Goal: Task Accomplishment & Management: Use online tool/utility

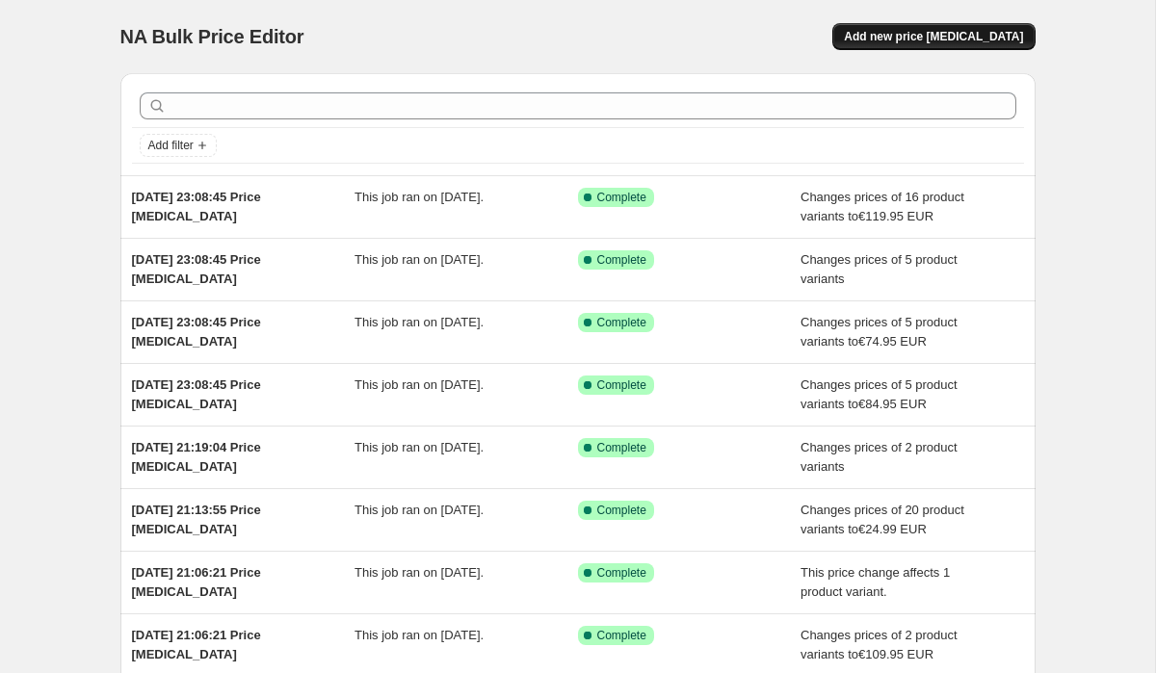
click at [897, 37] on span "Add new price [MEDICAL_DATA]" at bounding box center [933, 36] width 179 height 15
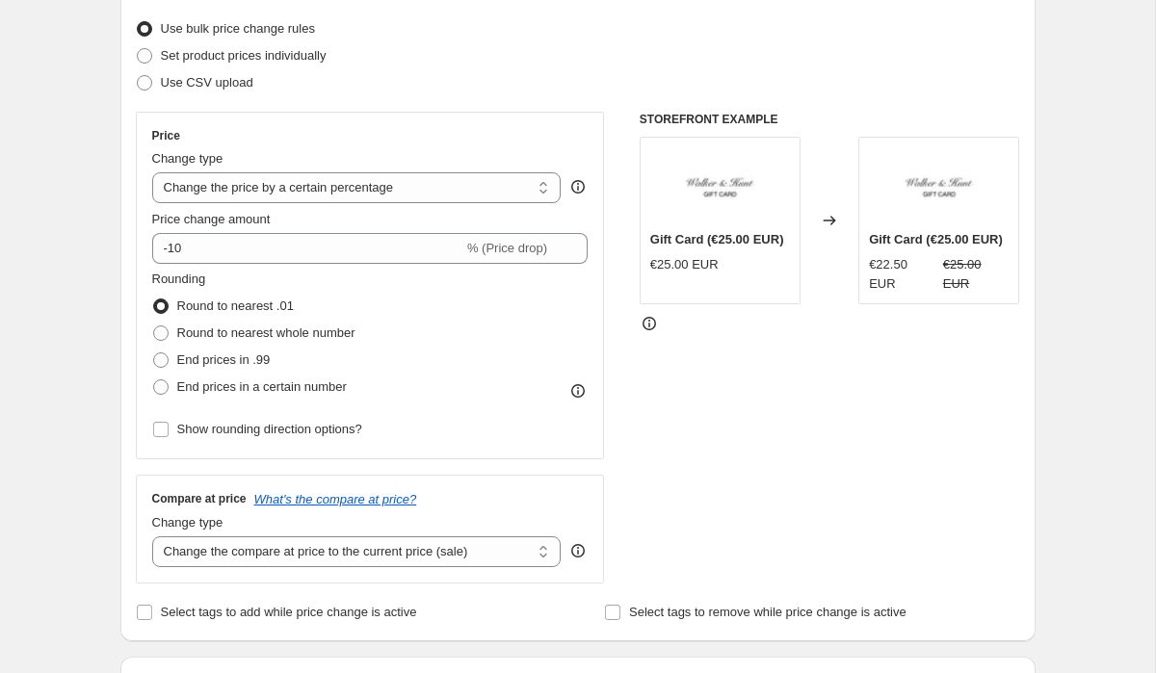
scroll to position [244, 0]
click at [371, 186] on select "Change the price to a certain amount Change the price by a certain amount Chang…" at bounding box center [356, 186] width 409 height 31
select select "by"
click at [152, 171] on select "Change the price to a certain amount Change the price by a certain amount Chang…" at bounding box center [356, 186] width 409 height 31
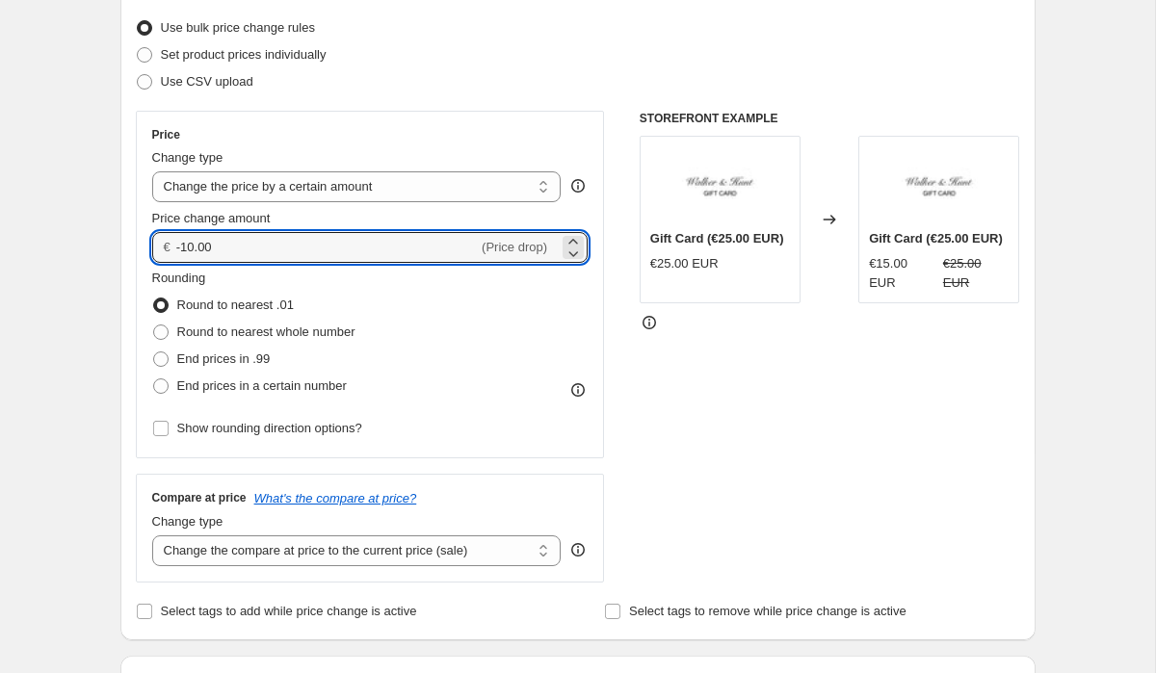
drag, startPoint x: 236, startPoint y: 253, endPoint x: 147, endPoint y: 252, distance: 88.6
click at [150, 252] on div "Price Change type Change the price to a certain amount Change the price by a ce…" at bounding box center [370, 285] width 469 height 348
type input "5.00"
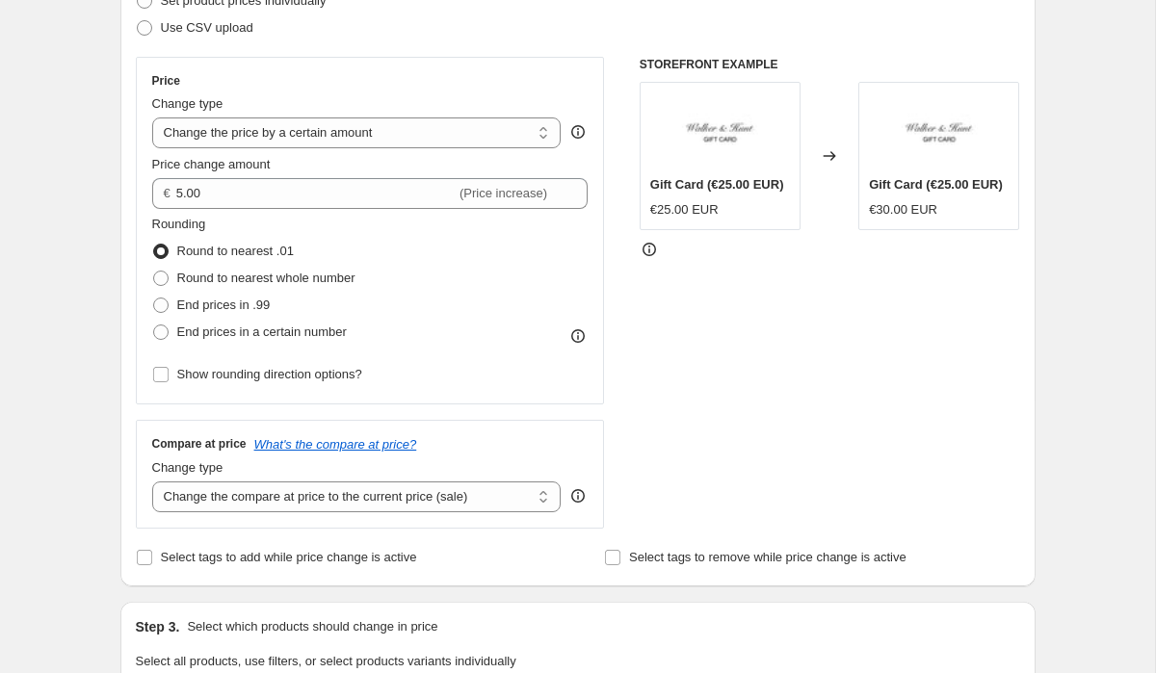
scroll to position [310, 0]
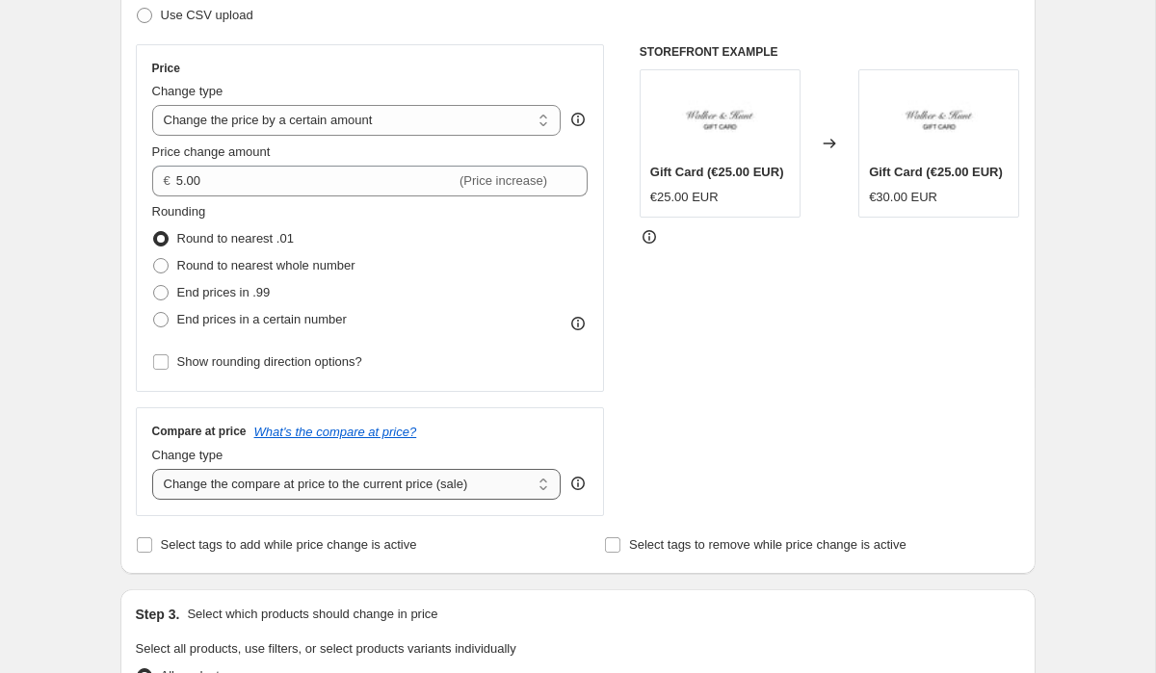
click at [234, 491] on select "Change the compare at price to the current price (sale) Change the compare at p…" at bounding box center [356, 484] width 409 height 31
select select "by"
click at [152, 469] on select "Change the compare at price to the current price (sale) Change the compare at p…" at bounding box center [356, 484] width 409 height 31
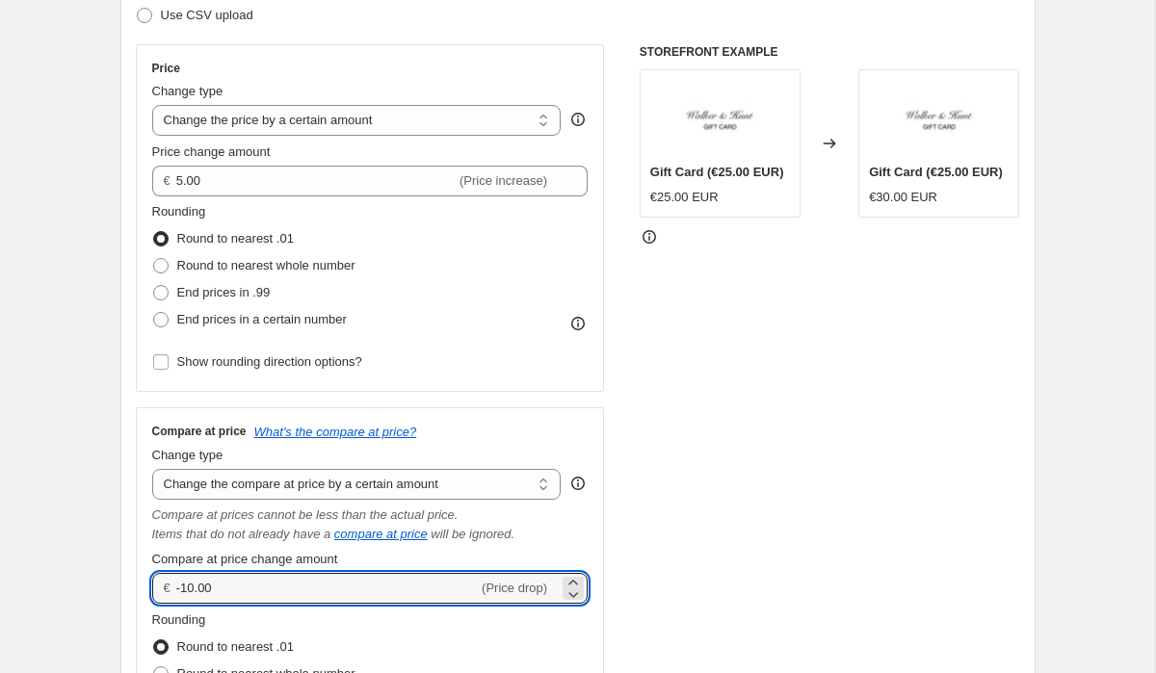
drag, startPoint x: 239, startPoint y: 592, endPoint x: 160, endPoint y: 592, distance: 79.0
click at [166, 592] on div "€ -10.00 (Price drop)" at bounding box center [370, 588] width 436 height 31
type input "5.00"
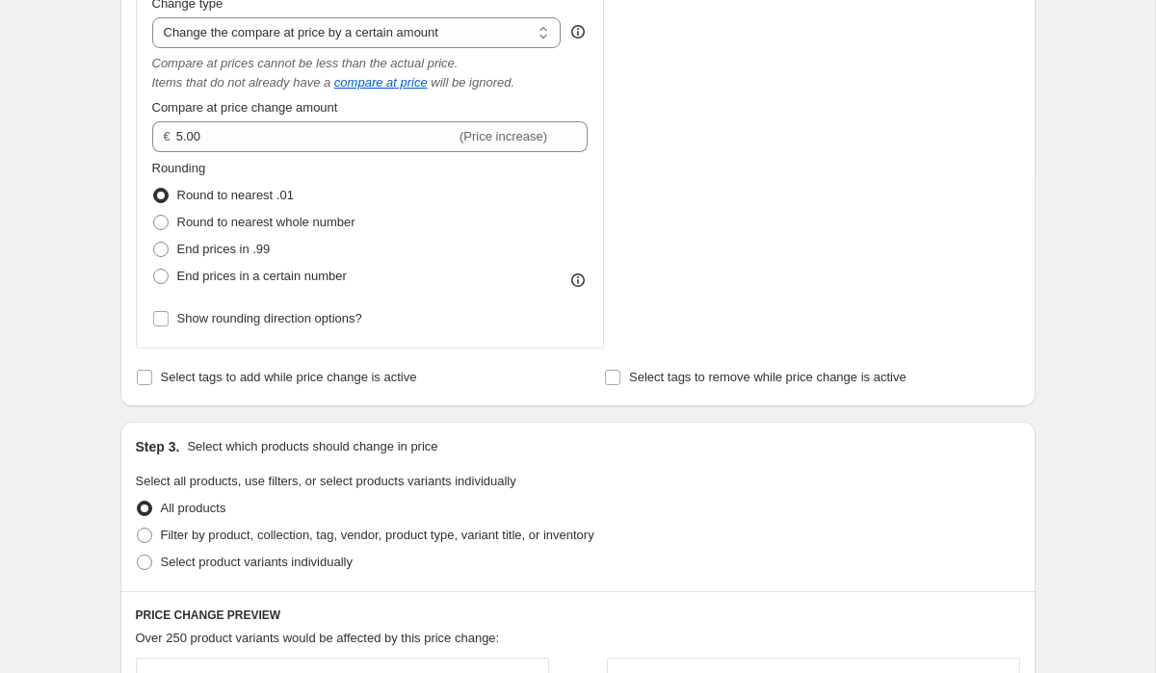
scroll to position [768, 0]
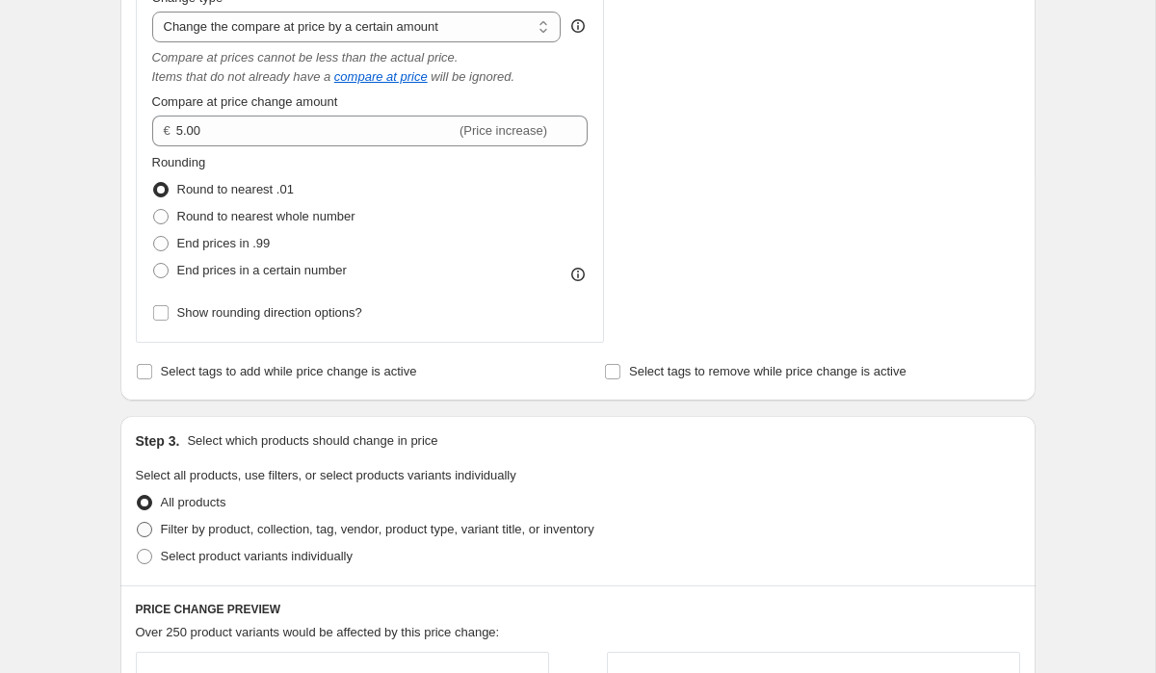
click at [147, 534] on span at bounding box center [144, 529] width 15 height 15
click at [138, 523] on input "Filter by product, collection, tag, vendor, product type, variant title, or inv…" at bounding box center [137, 522] width 1 height 1
radio input "true"
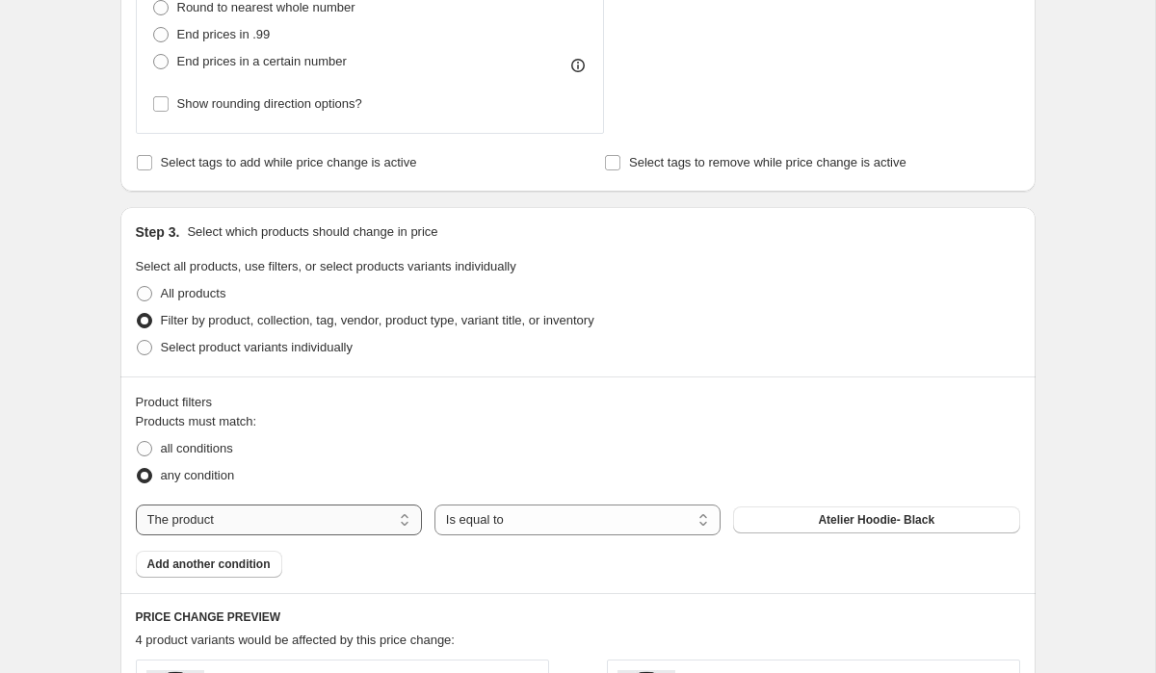
scroll to position [991, 0]
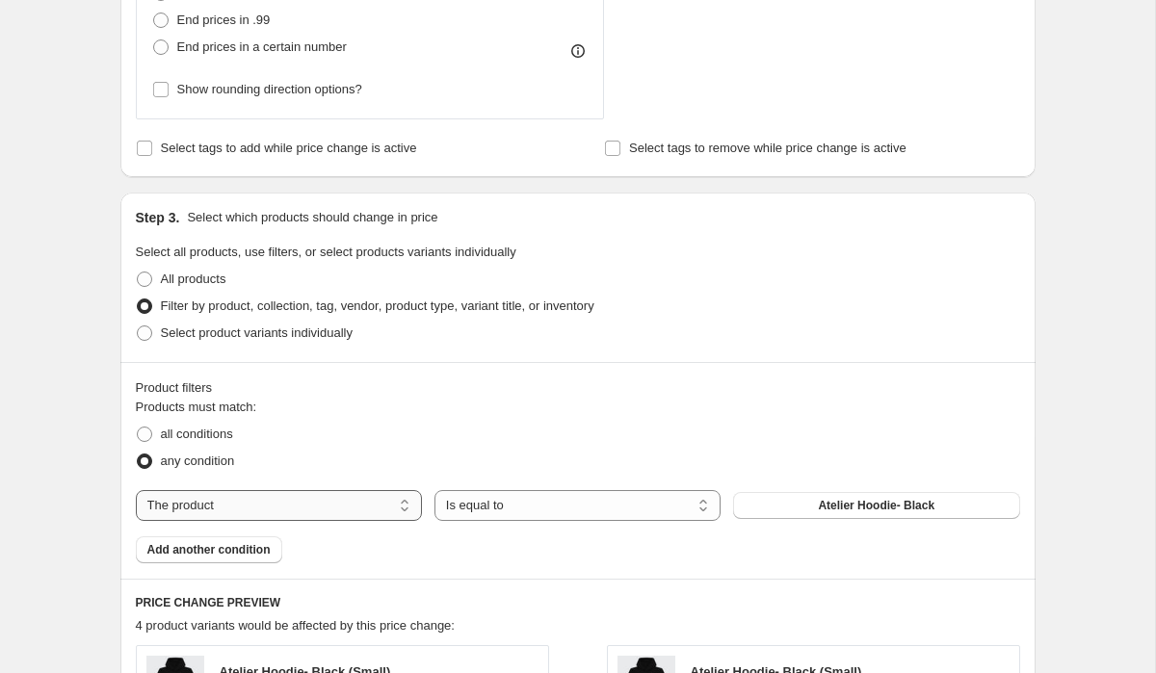
click at [214, 515] on select "The product The product's collection The product's tag The product's vendor The…" at bounding box center [279, 505] width 286 height 31
select select "collection"
click at [496, 504] on select "Is equal to Is not equal to" at bounding box center [577, 505] width 286 height 31
click at [801, 504] on button "2 Summer Shirts for $70" at bounding box center [876, 505] width 286 height 27
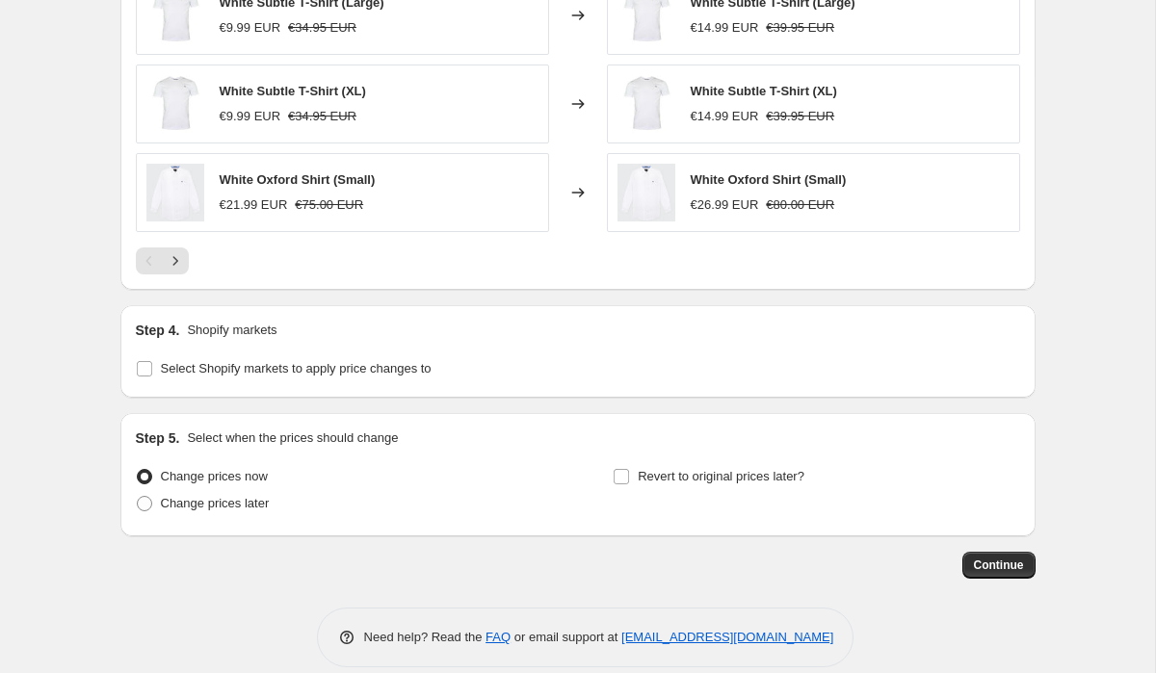
scroll to position [1861, 0]
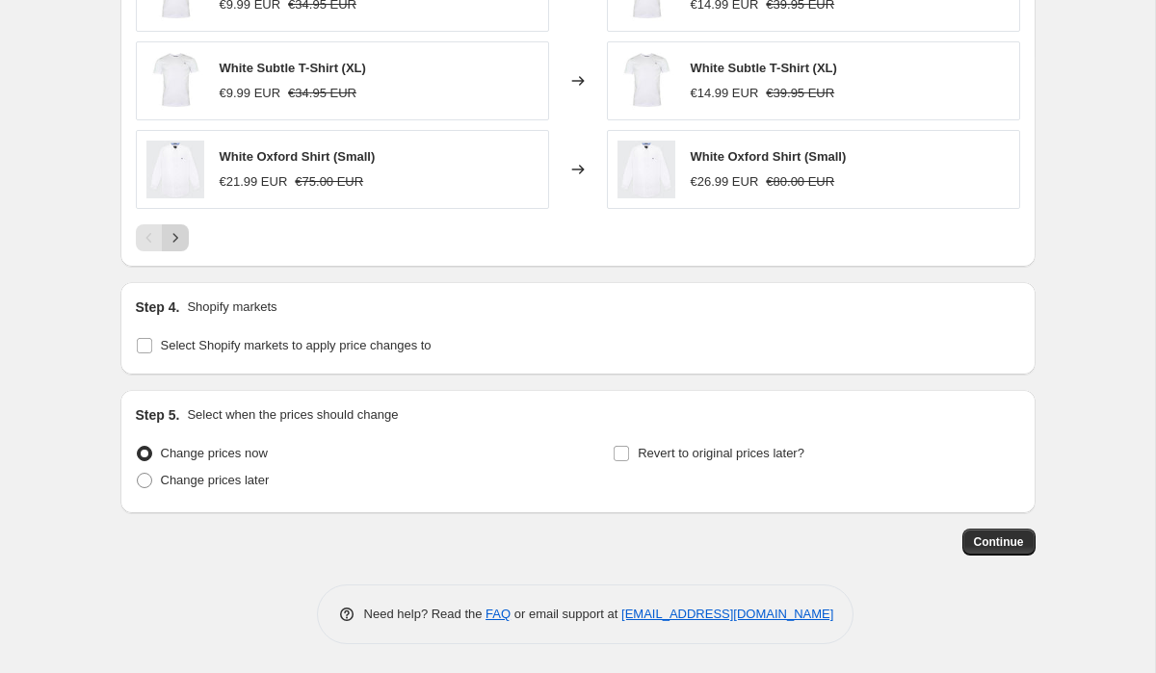
click at [179, 241] on icon "Next" at bounding box center [175, 237] width 19 height 19
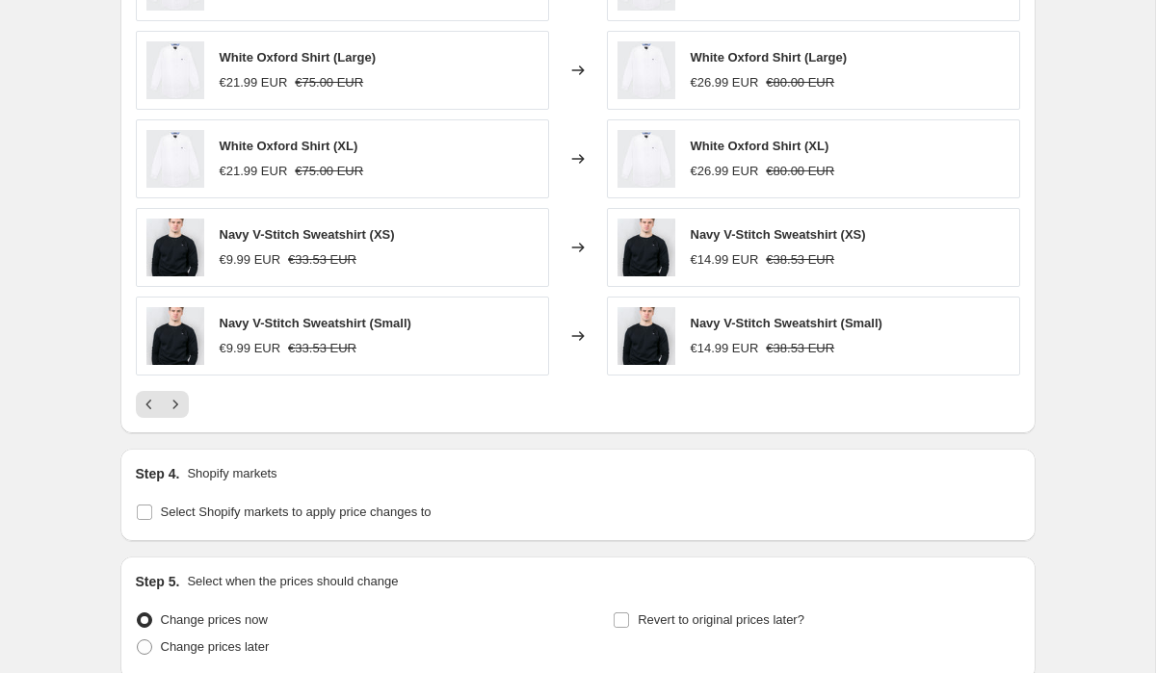
scroll to position [1657, 0]
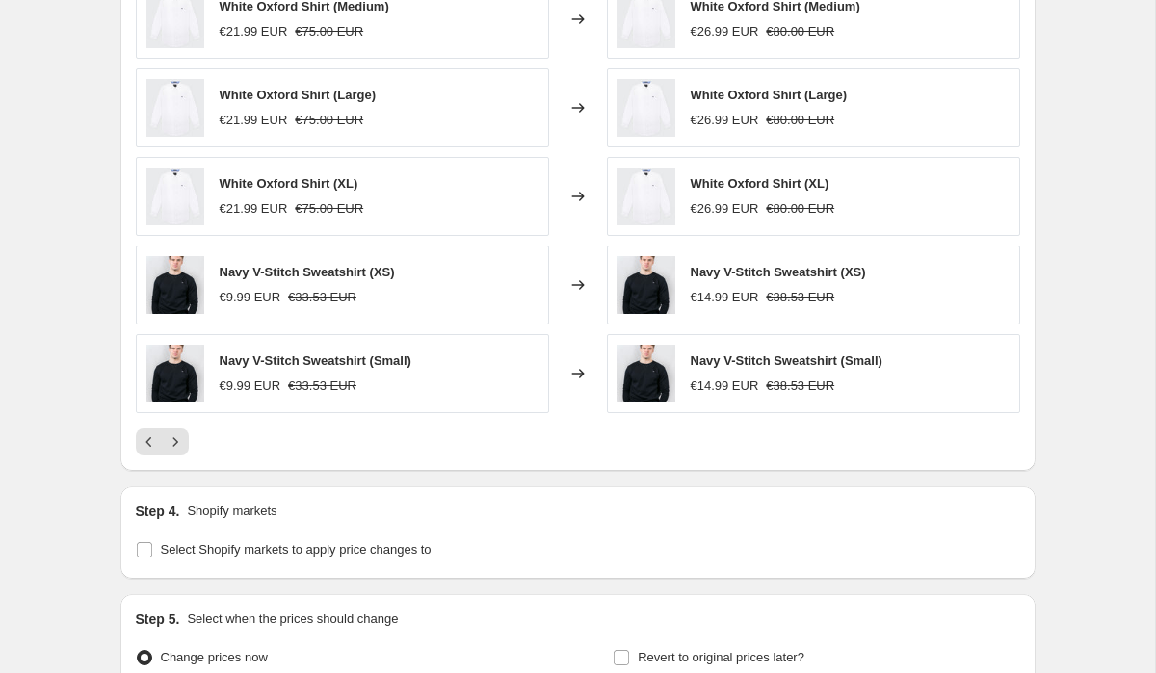
click at [189, 445] on div at bounding box center [578, 442] width 884 height 27
click at [177, 445] on icon "Next" at bounding box center [175, 441] width 19 height 19
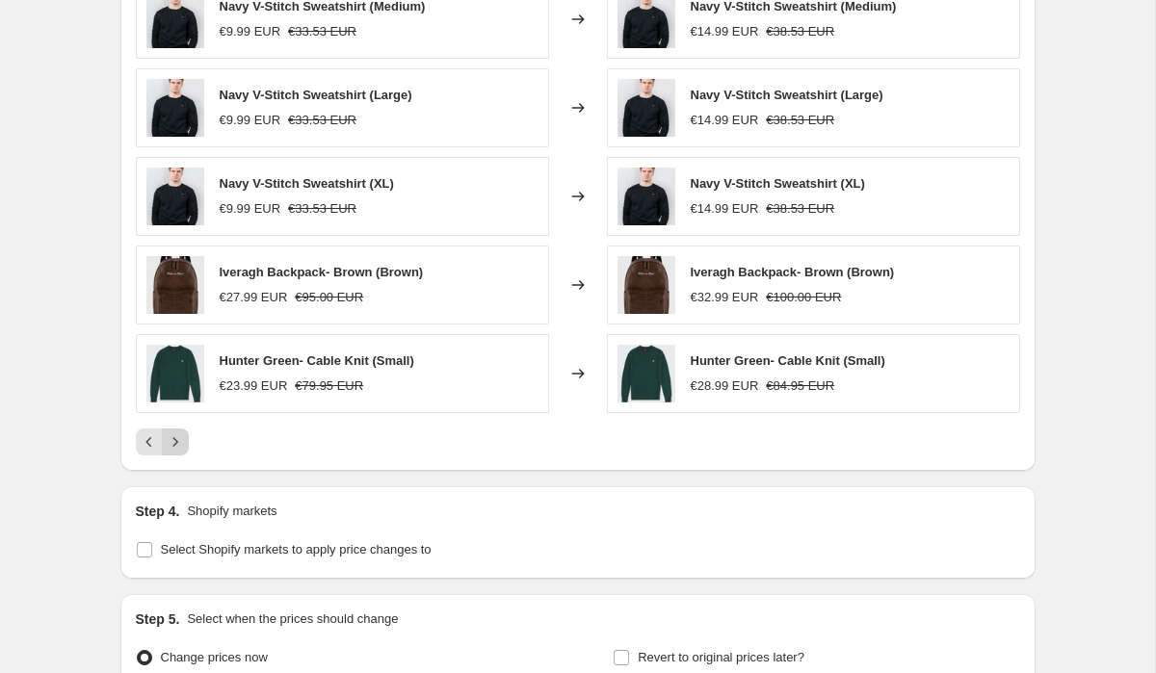
click at [177, 445] on icon "Next" at bounding box center [175, 441] width 19 height 19
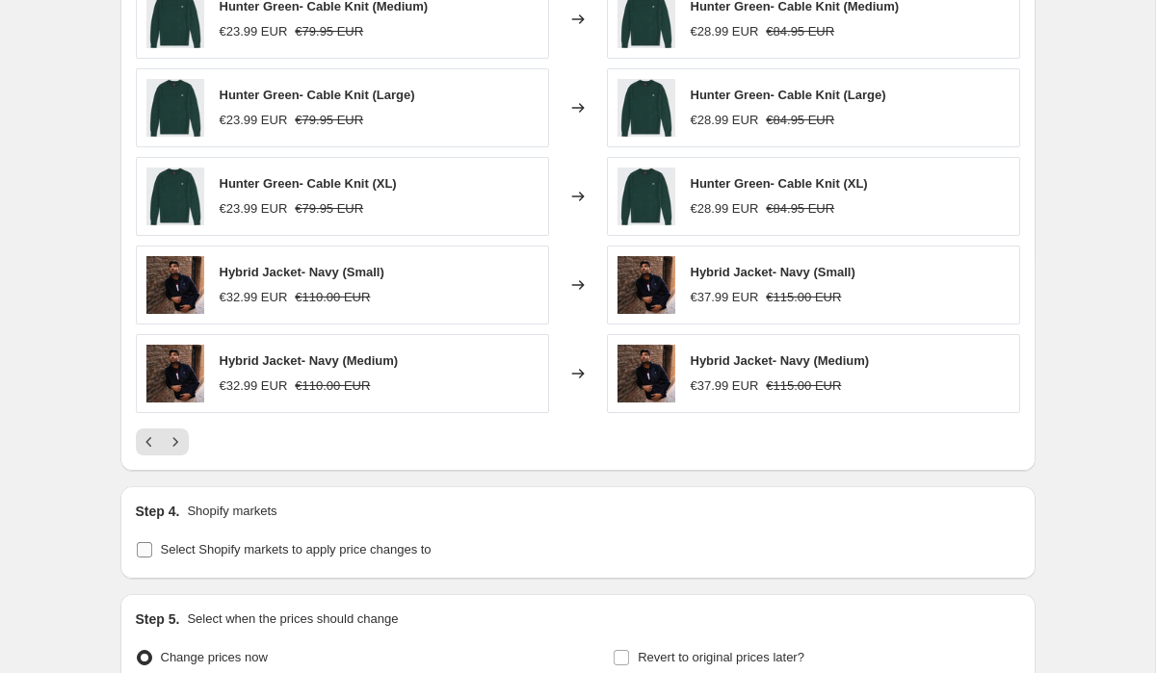
click at [147, 555] on input "Select Shopify markets to apply price changes to" at bounding box center [144, 549] width 15 height 15
checkbox input "true"
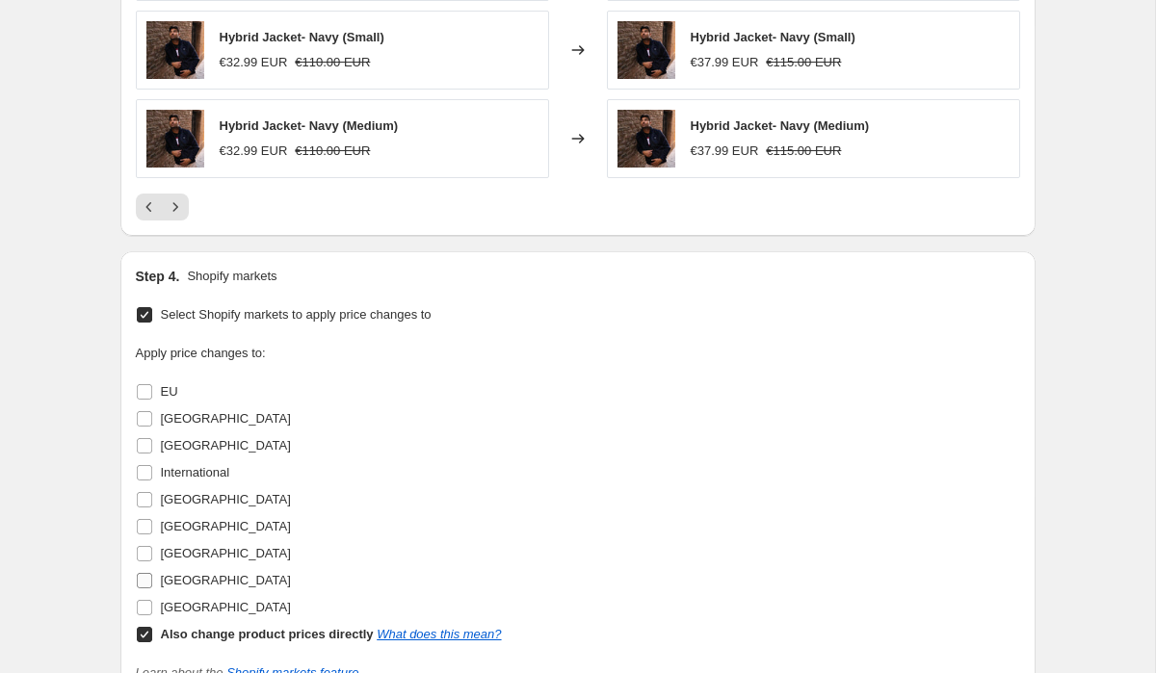
scroll to position [1955, 0]
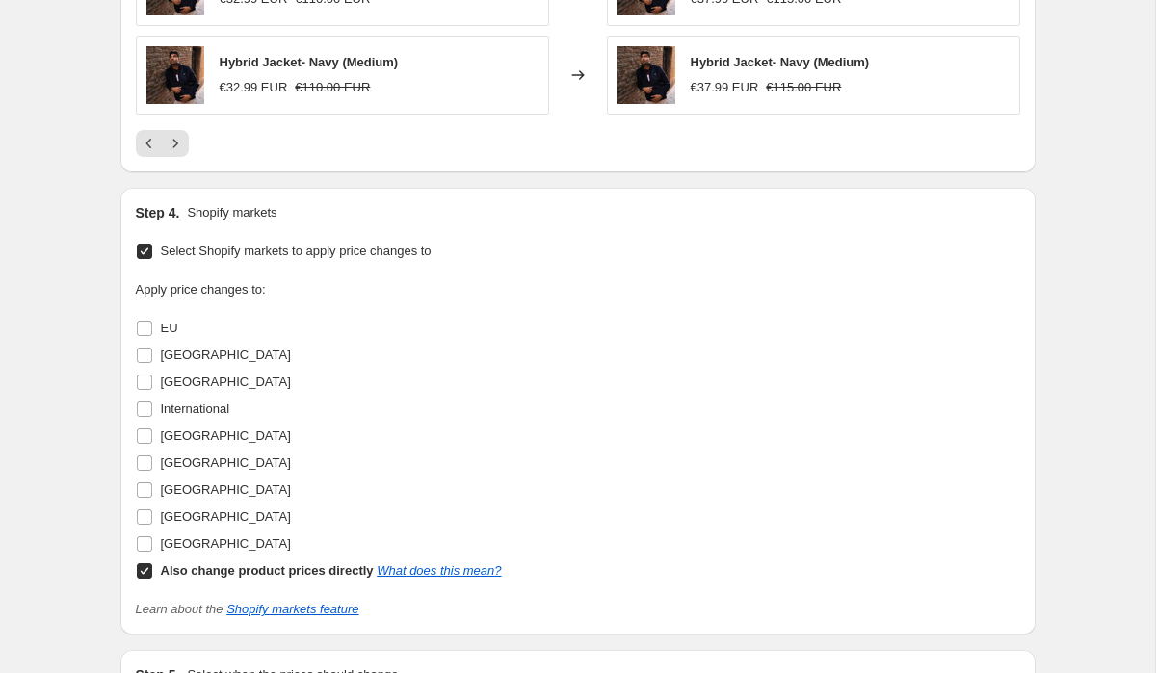
click at [142, 575] on input "Also change product prices directly What does this mean?" at bounding box center [144, 570] width 15 height 15
checkbox input "false"
click at [143, 441] on input "[GEOGRAPHIC_DATA]" at bounding box center [144, 436] width 15 height 15
checkbox input "true"
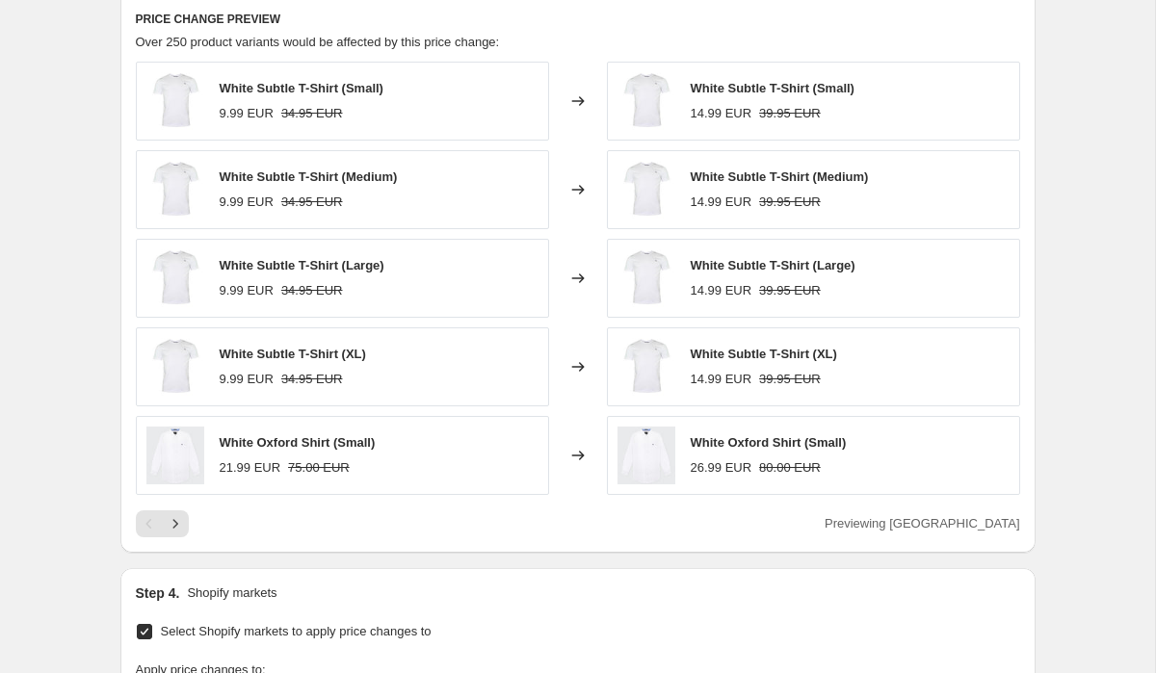
scroll to position [1556, 0]
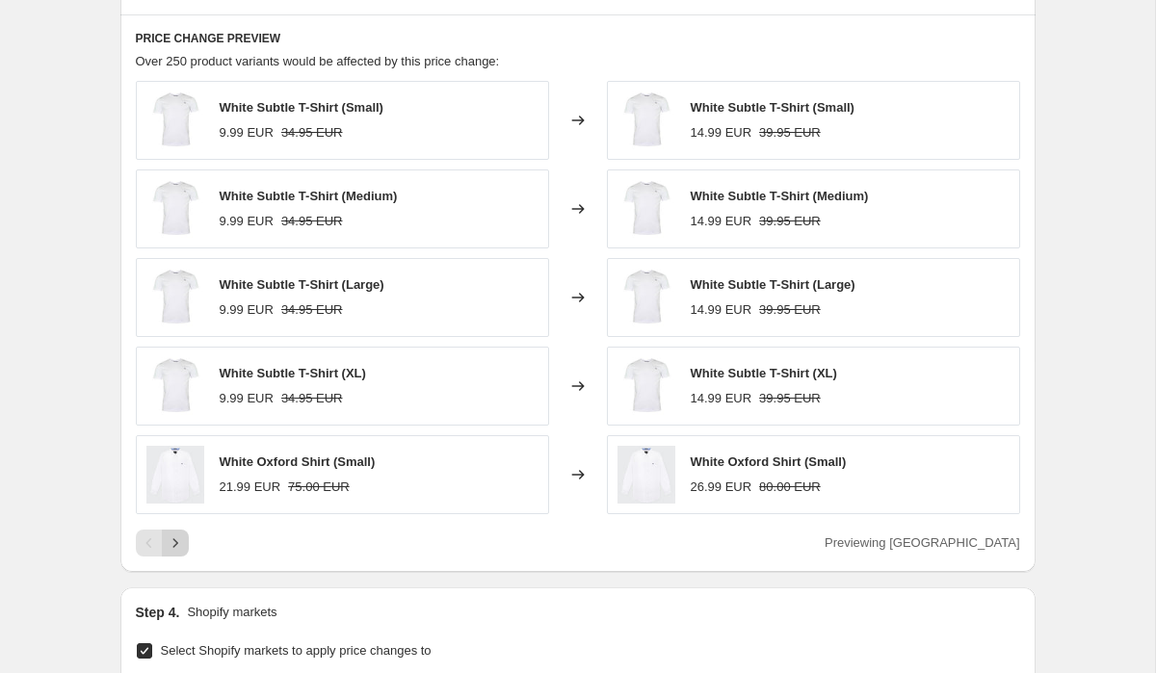
click at [184, 540] on icon "Next" at bounding box center [175, 543] width 19 height 19
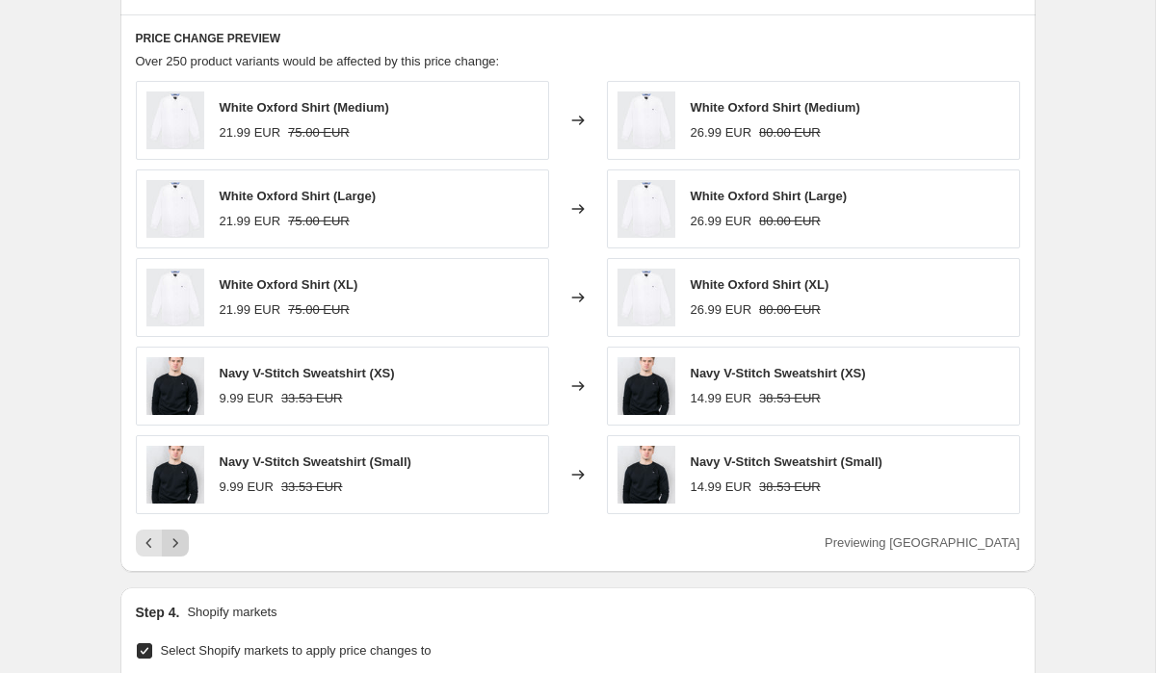
click at [184, 540] on icon "Next" at bounding box center [175, 543] width 19 height 19
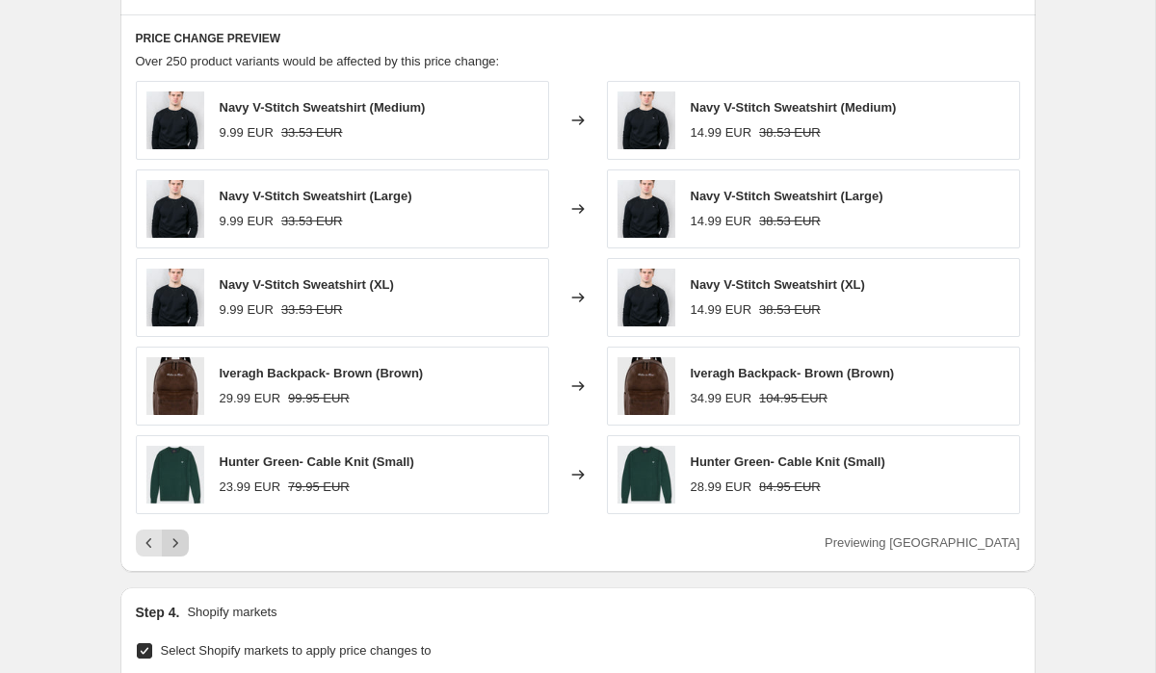
click at [184, 540] on icon "Next" at bounding box center [175, 543] width 19 height 19
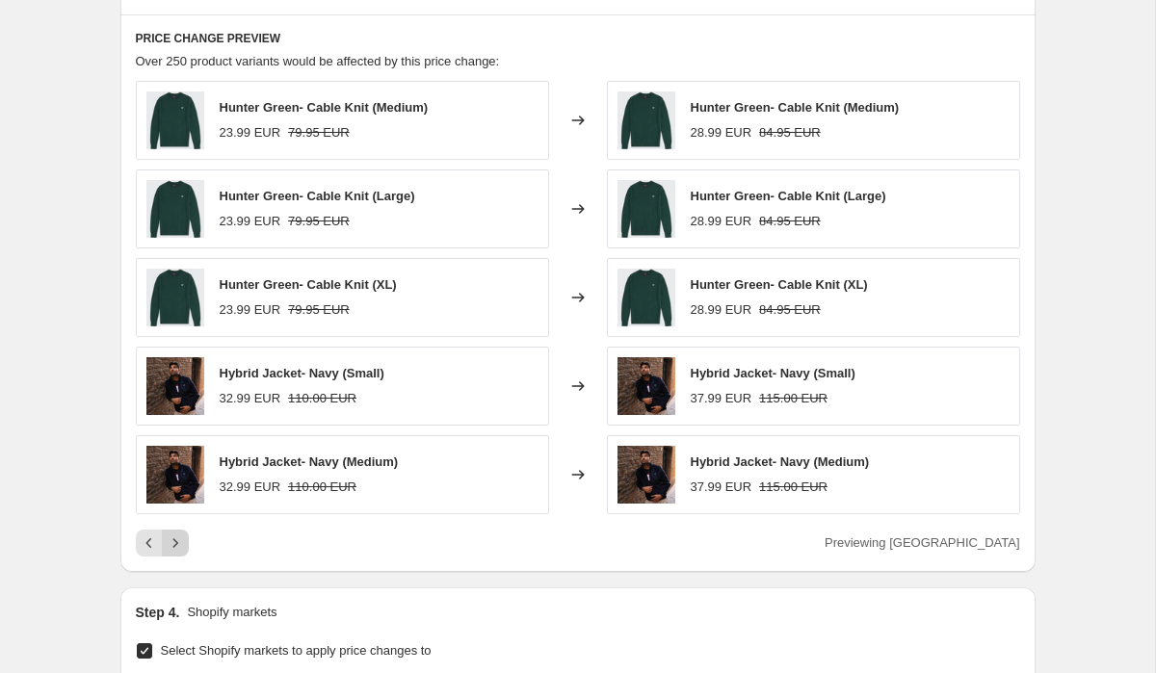
click at [184, 540] on icon "Next" at bounding box center [175, 543] width 19 height 19
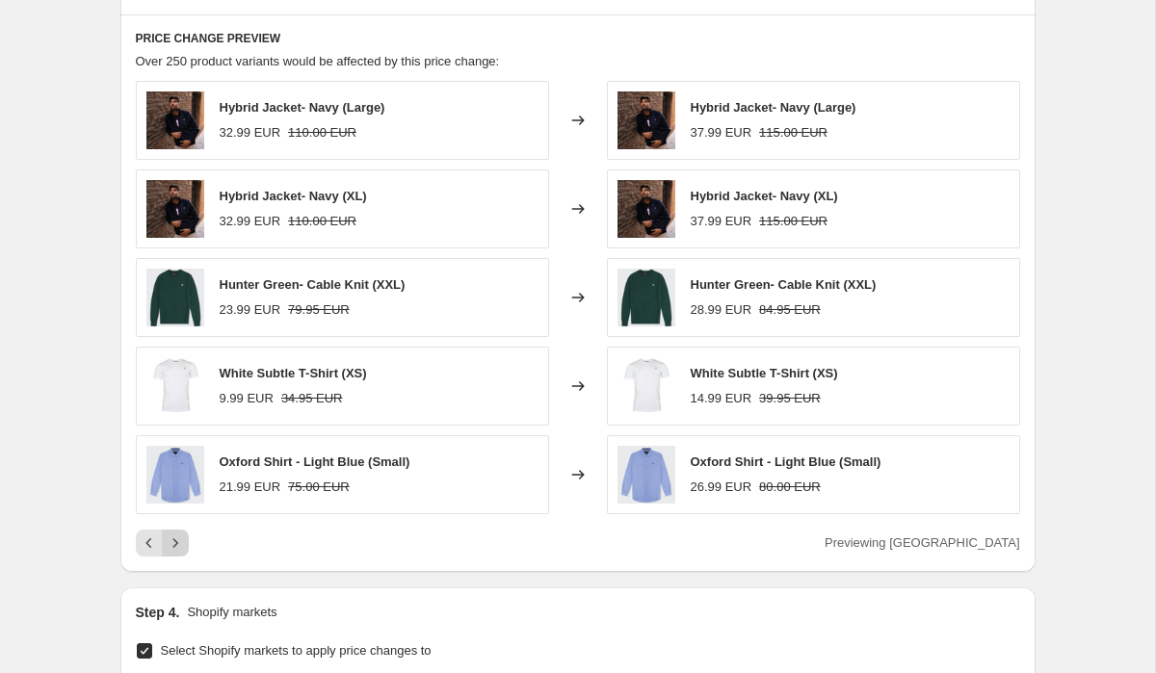
click at [184, 540] on icon "Next" at bounding box center [175, 543] width 19 height 19
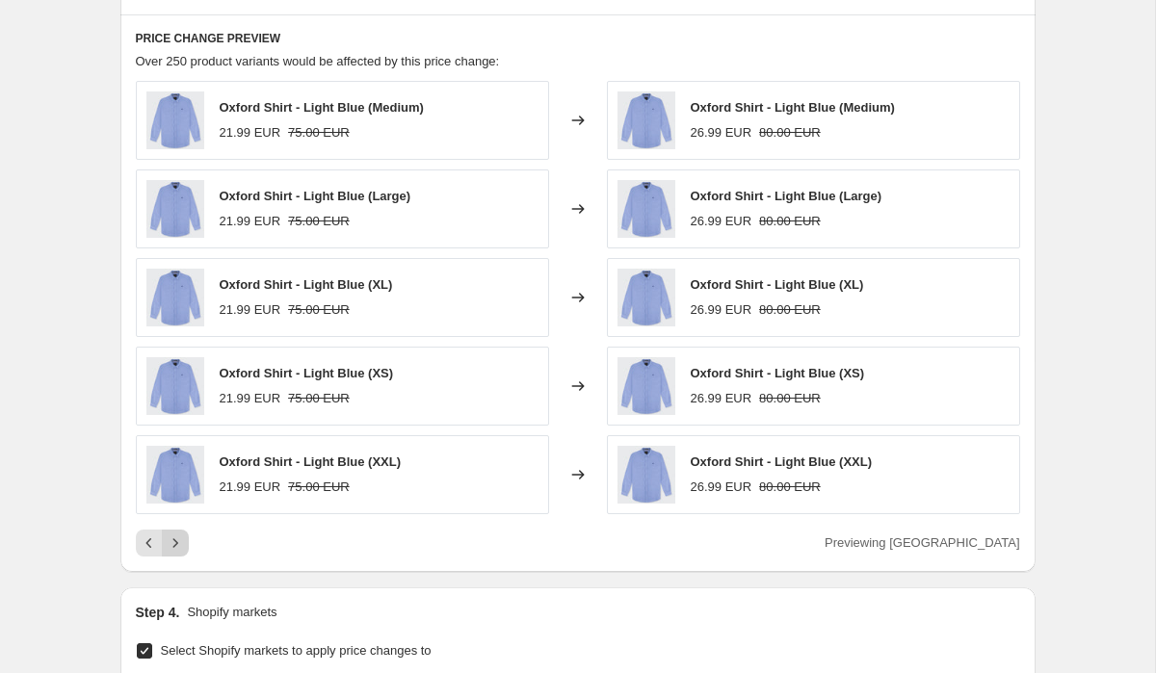
click at [184, 540] on icon "Next" at bounding box center [175, 543] width 19 height 19
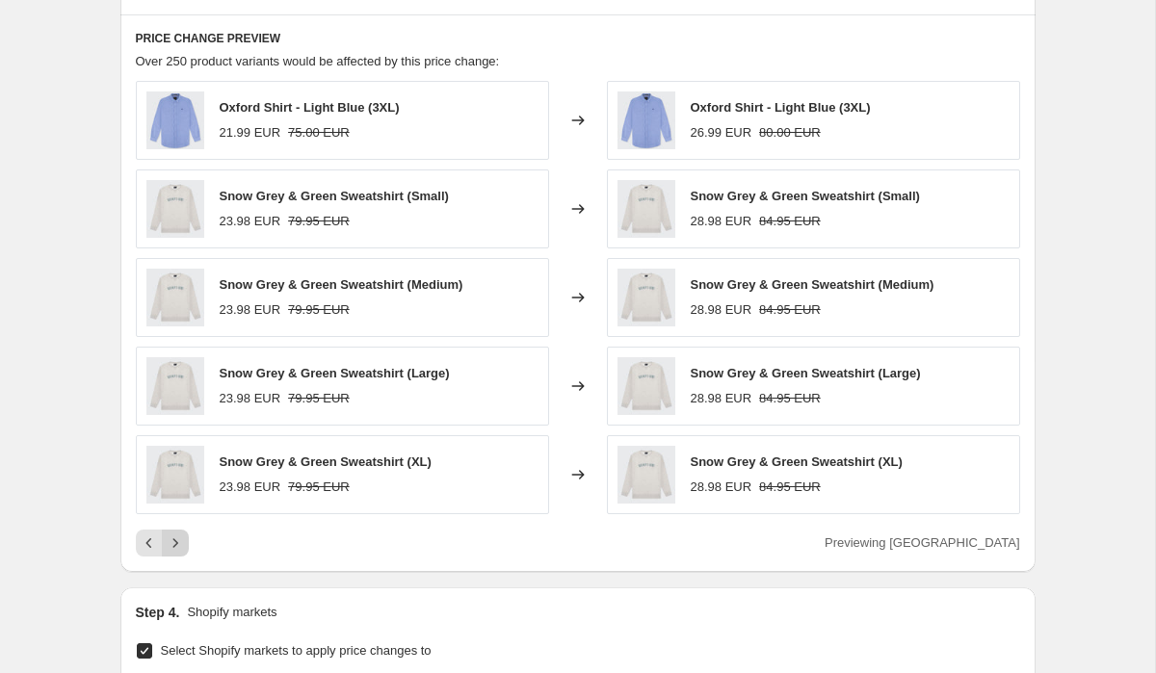
click at [184, 540] on icon "Next" at bounding box center [175, 543] width 19 height 19
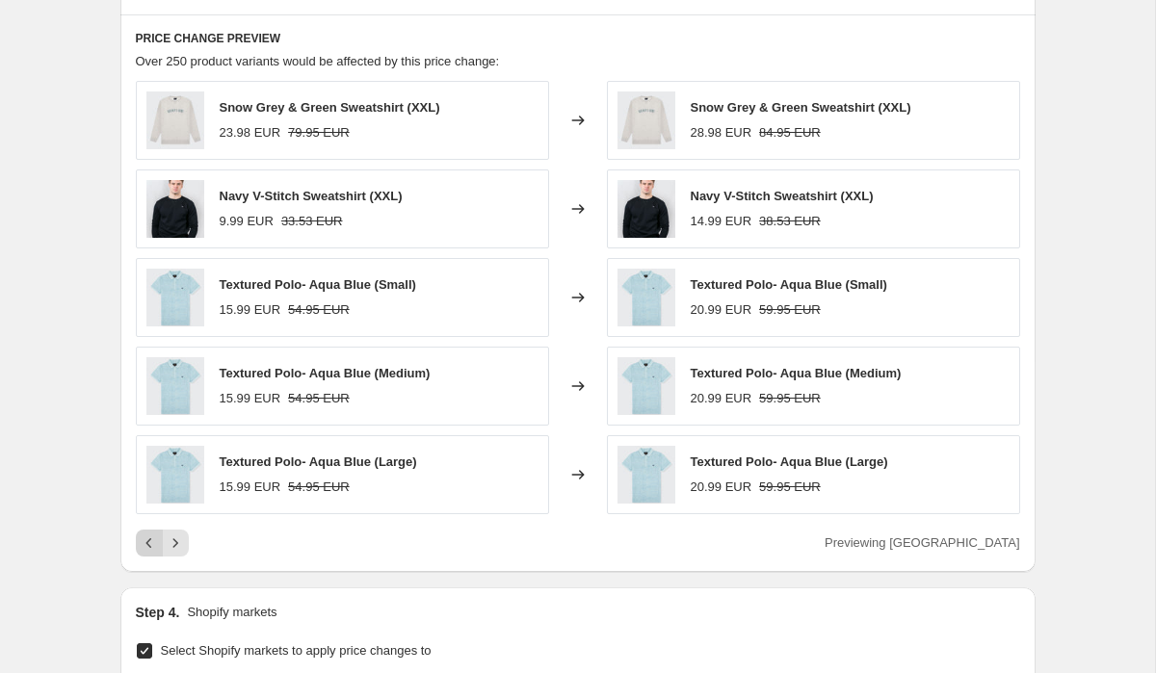
click at [148, 546] on icon "Previous" at bounding box center [149, 543] width 19 height 19
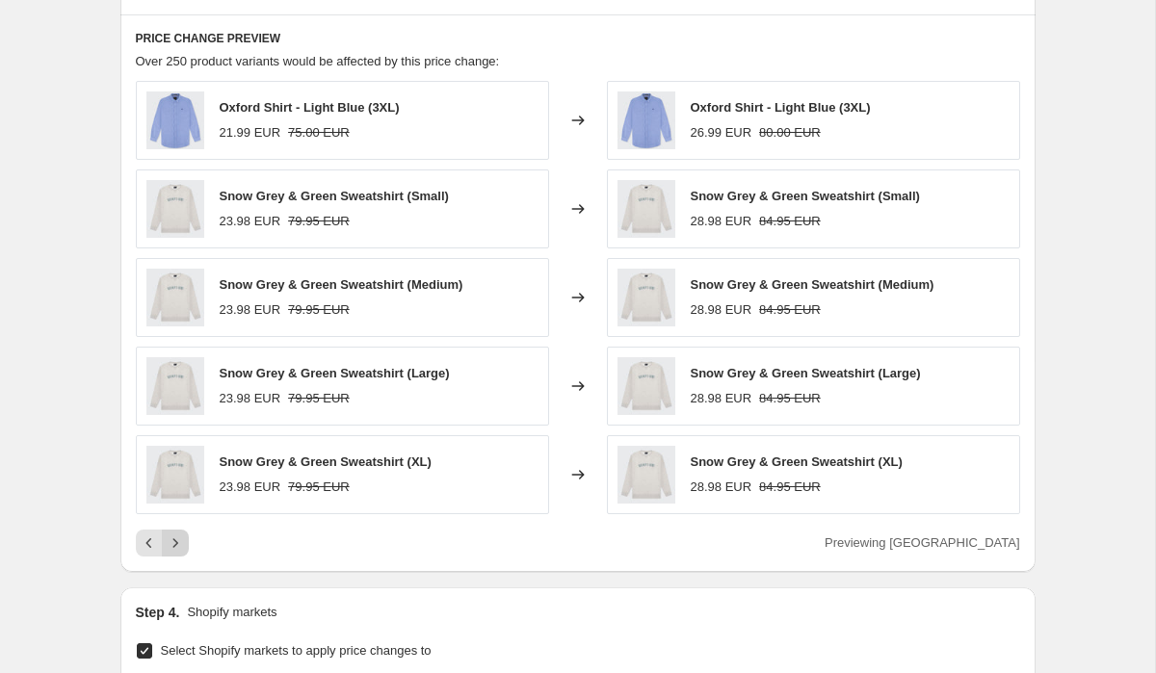
click at [174, 543] on icon "Next" at bounding box center [175, 543] width 19 height 19
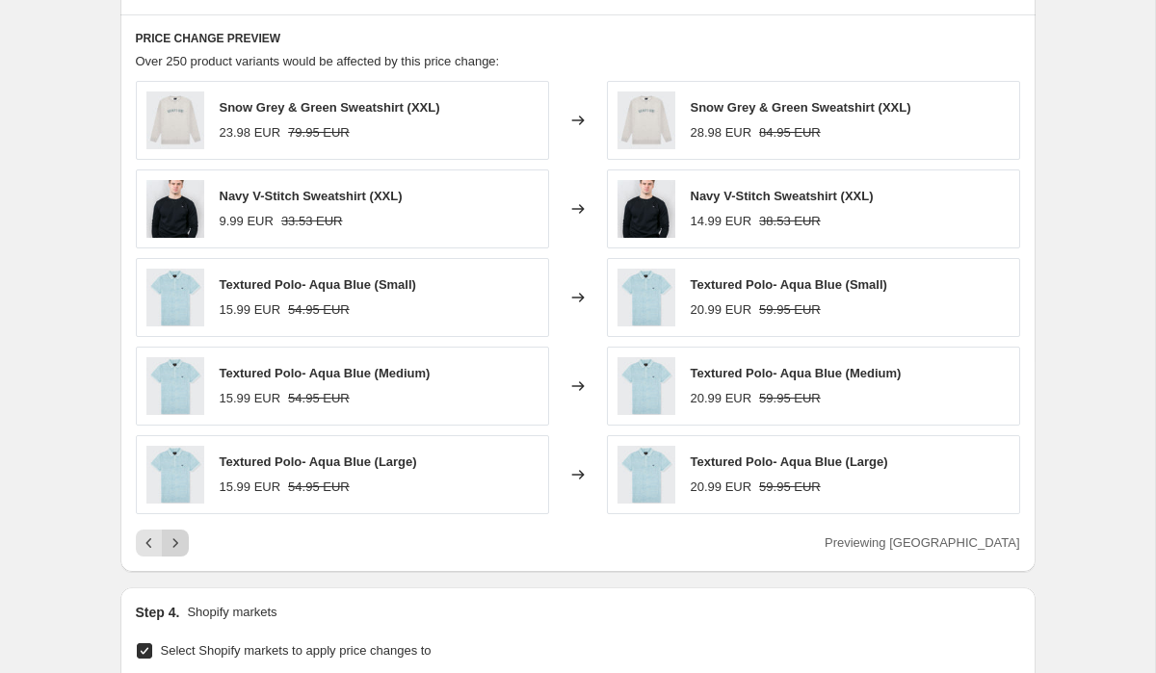
click at [174, 543] on icon "Next" at bounding box center [175, 543] width 19 height 19
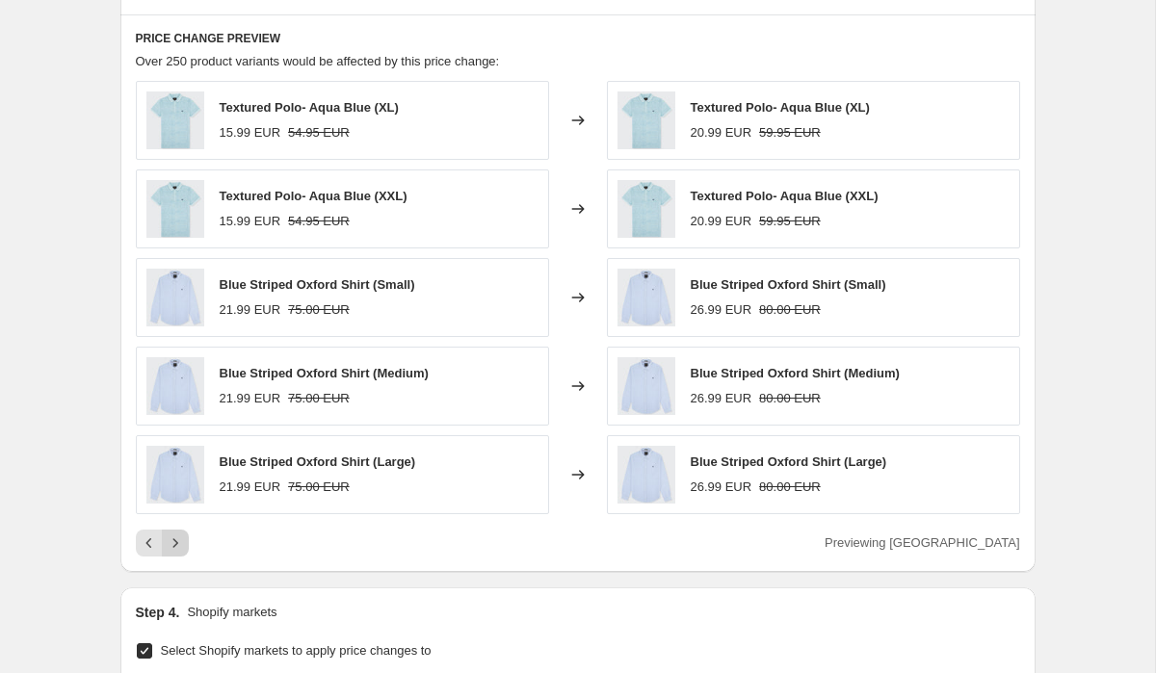
click at [174, 543] on icon "Next" at bounding box center [175, 543] width 19 height 19
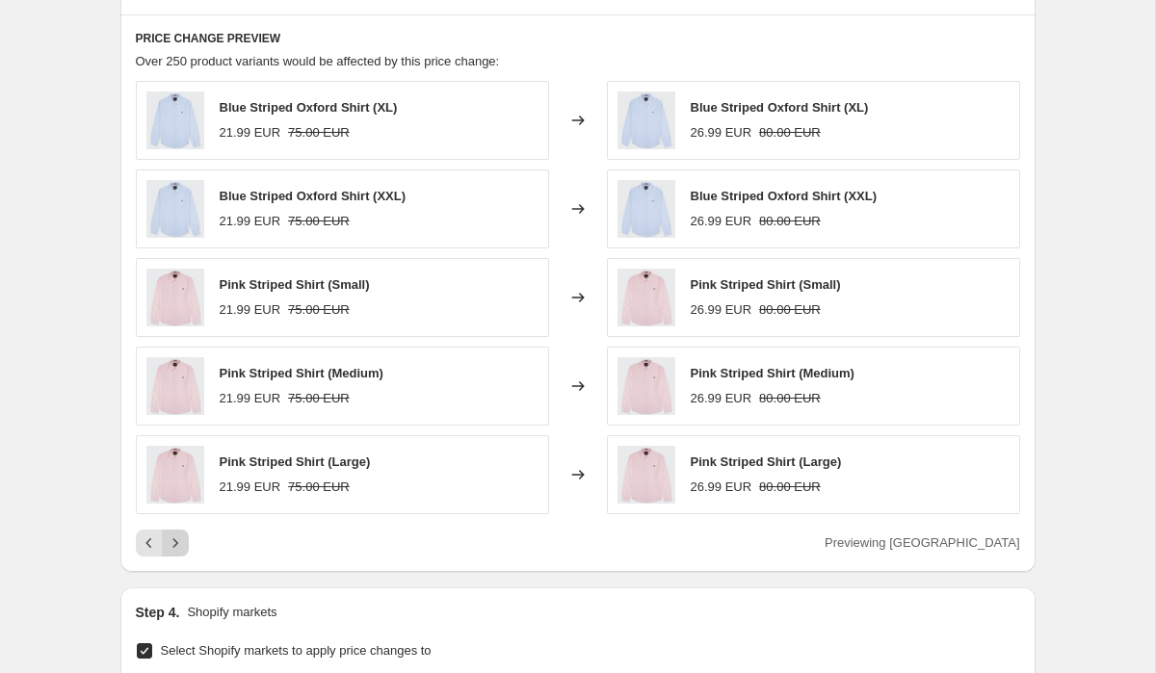
click at [174, 544] on icon "Next" at bounding box center [175, 543] width 19 height 19
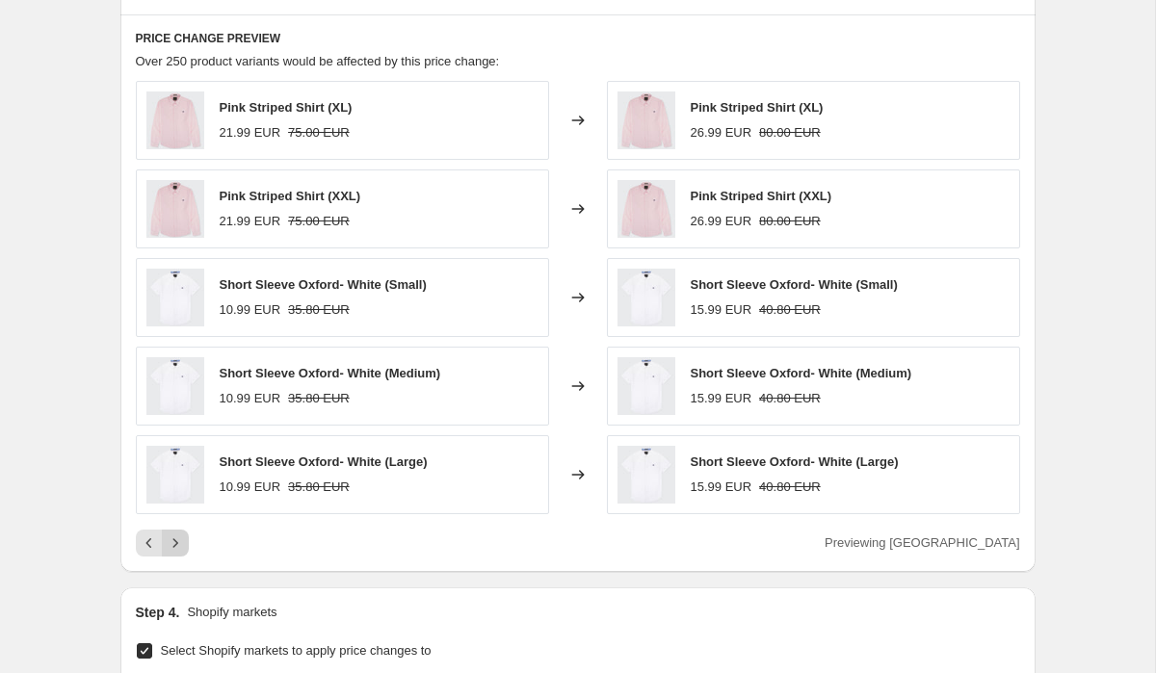
click at [174, 544] on icon "Next" at bounding box center [175, 543] width 19 height 19
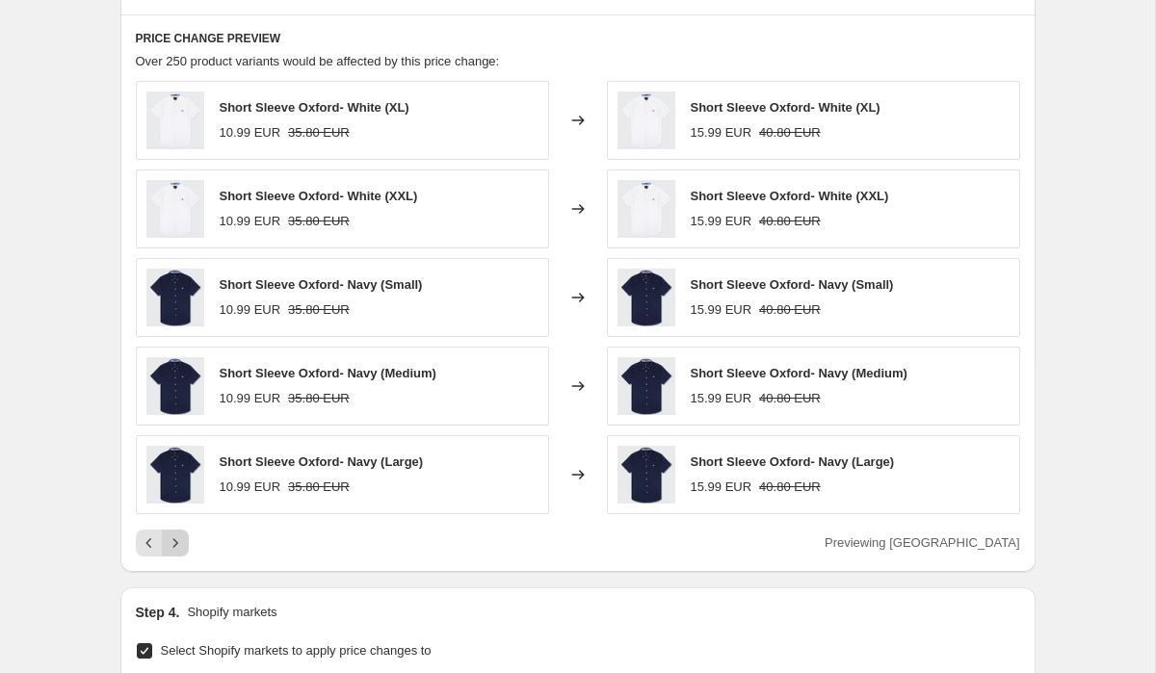
click at [174, 544] on icon "Next" at bounding box center [175, 543] width 19 height 19
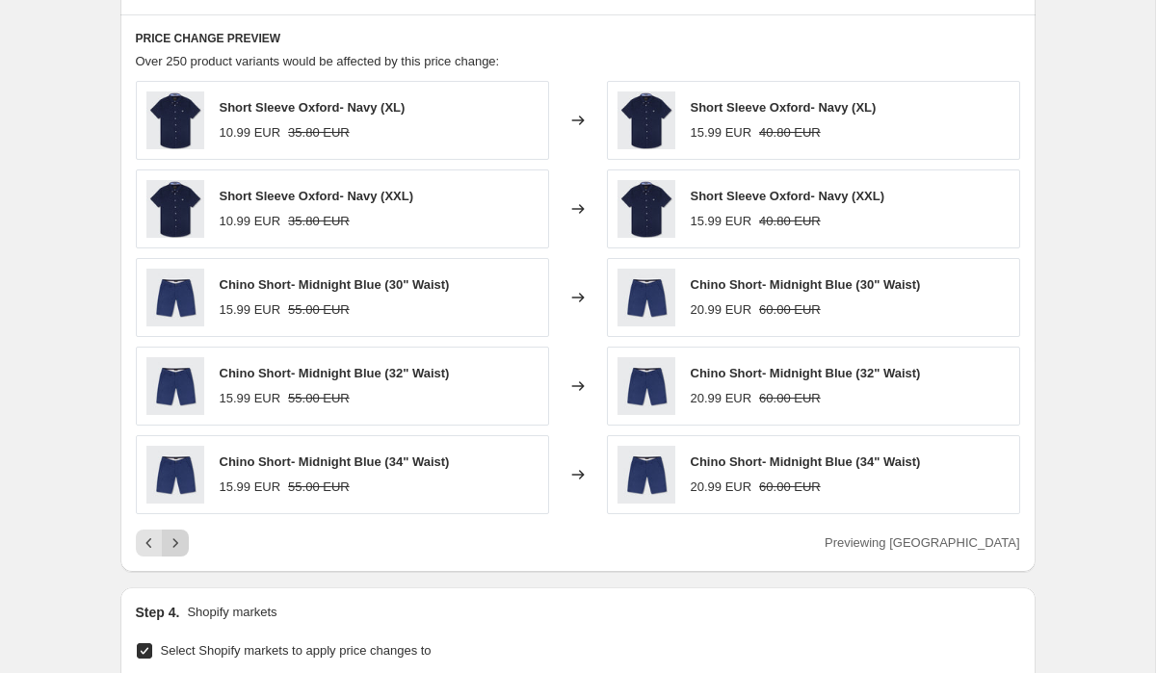
click at [174, 544] on icon "Next" at bounding box center [175, 543] width 19 height 19
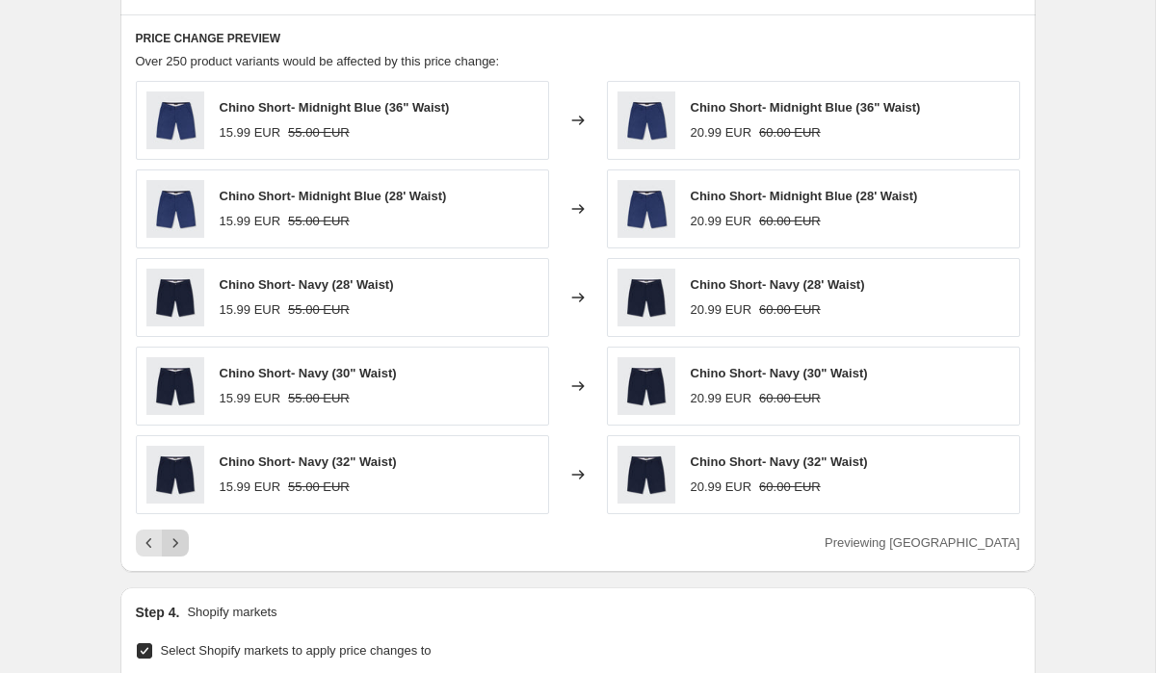
click at [174, 544] on icon "Next" at bounding box center [175, 543] width 19 height 19
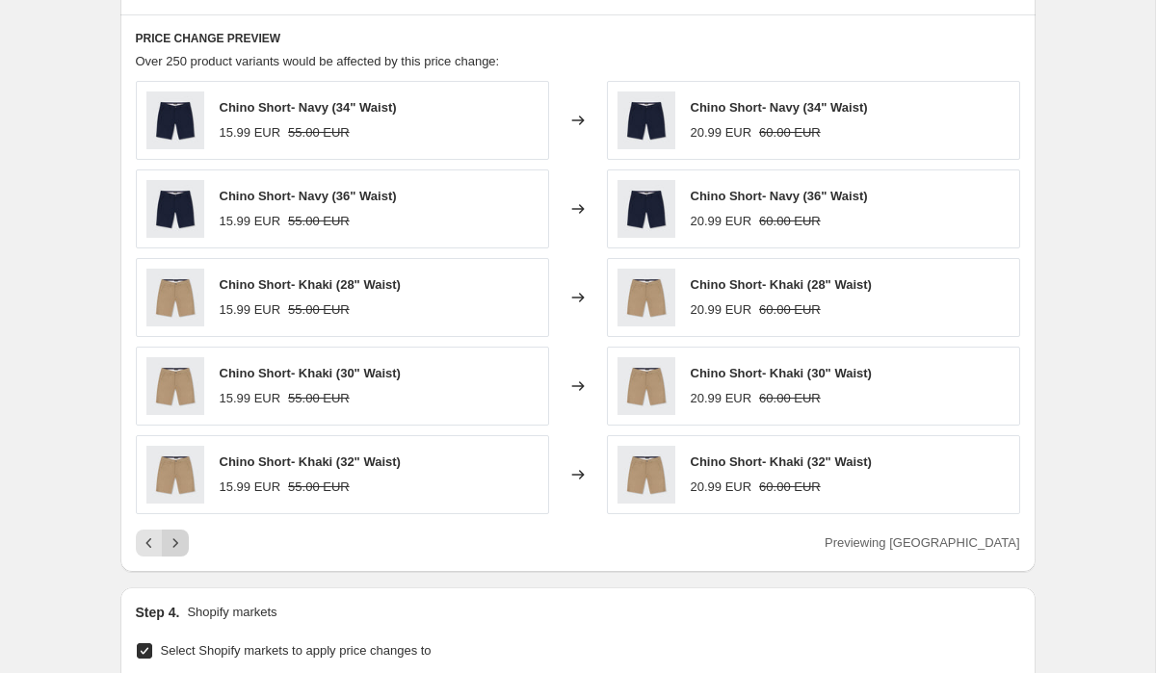
click at [174, 544] on icon "Next" at bounding box center [175, 543] width 19 height 19
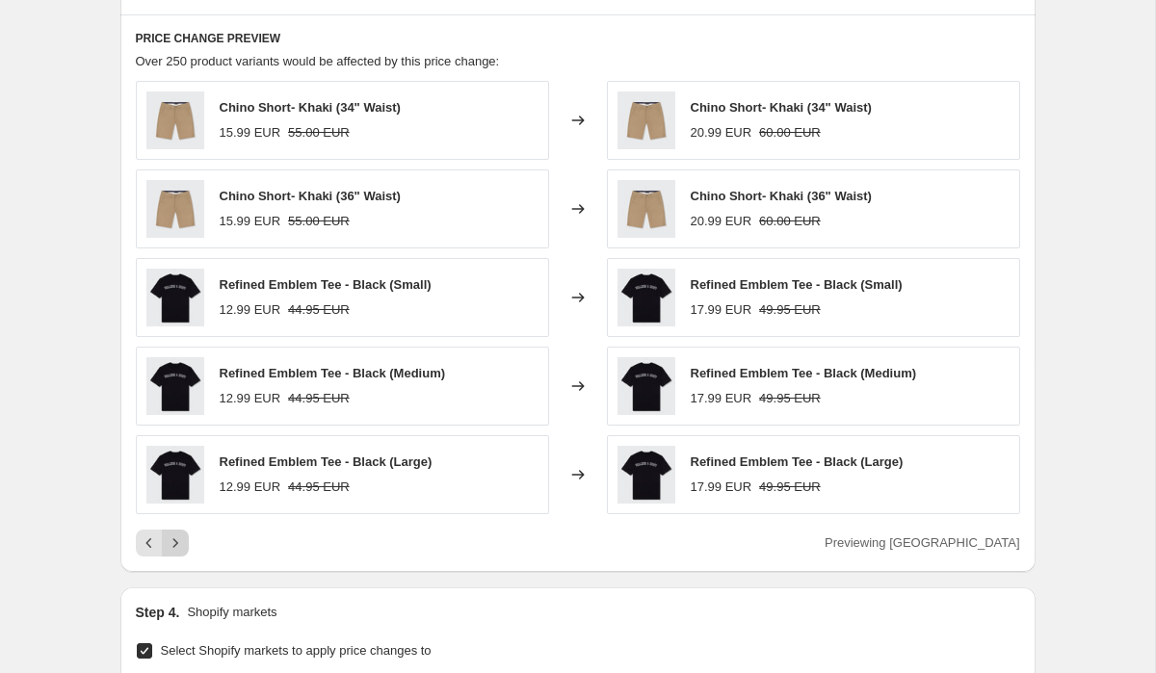
click at [174, 544] on icon "Next" at bounding box center [175, 543] width 19 height 19
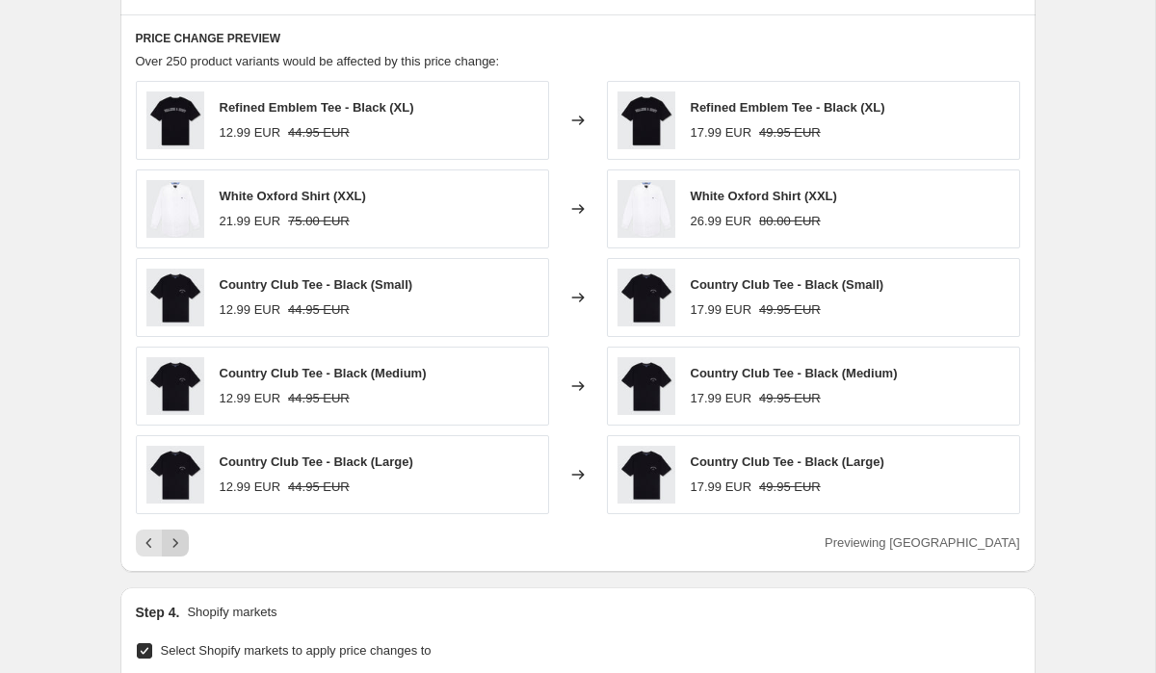
click at [174, 544] on icon "Next" at bounding box center [175, 543] width 19 height 19
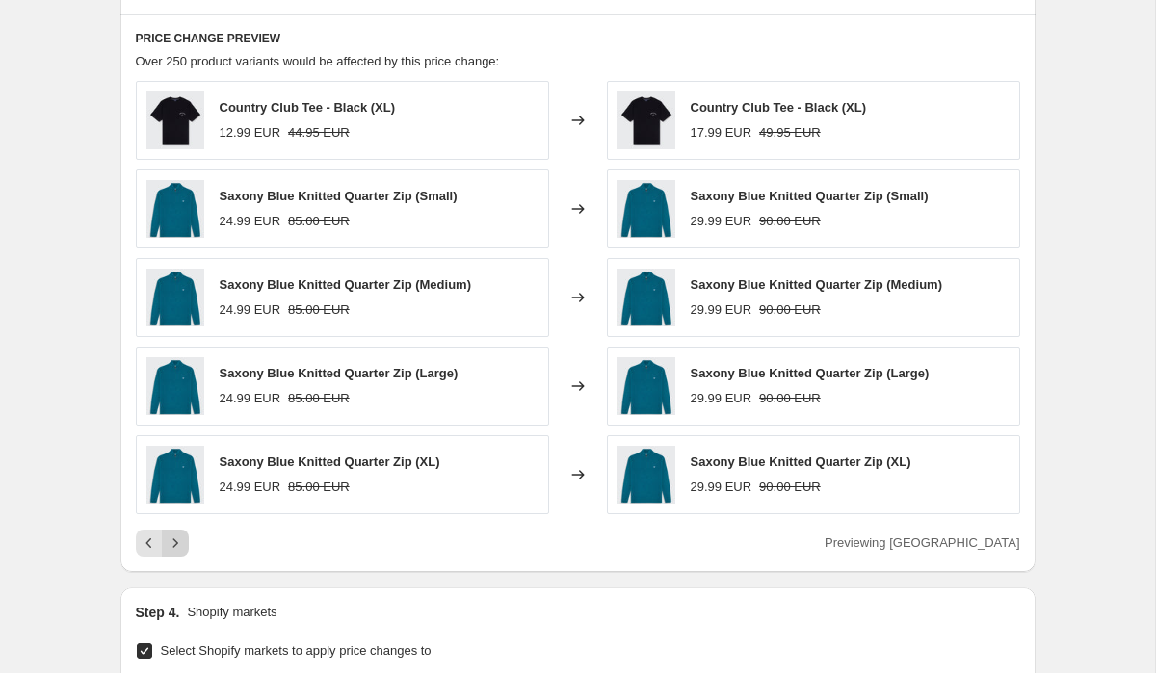
click at [174, 544] on icon "Next" at bounding box center [175, 543] width 19 height 19
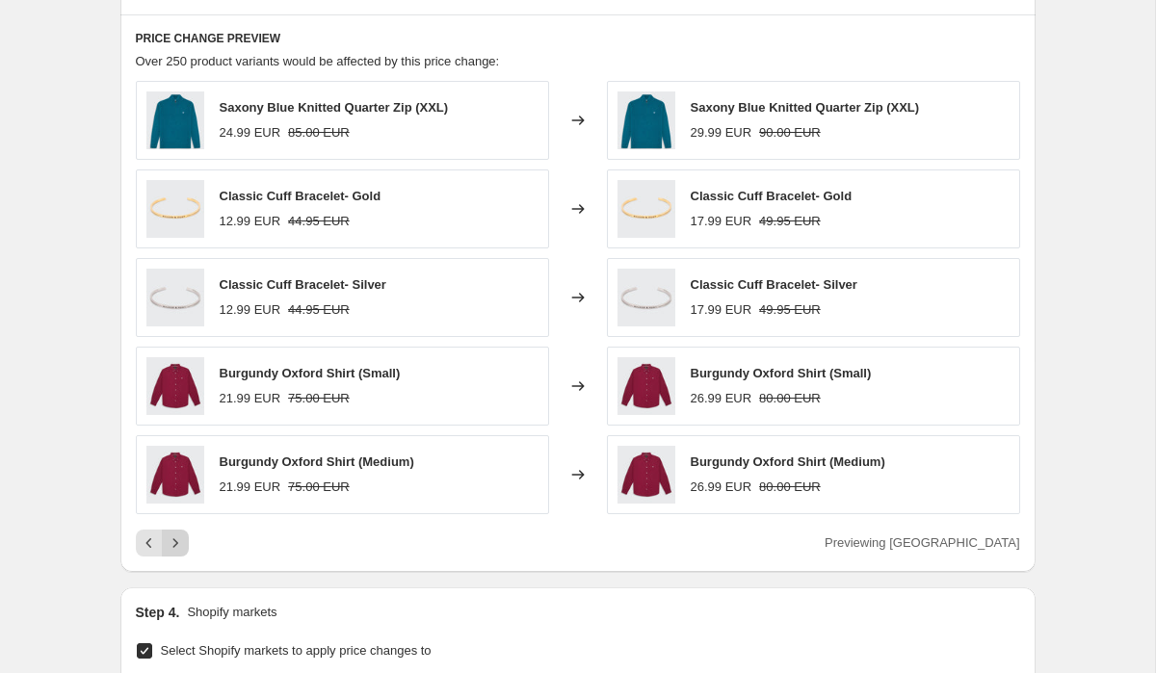
click at [174, 544] on icon "Next" at bounding box center [175, 543] width 19 height 19
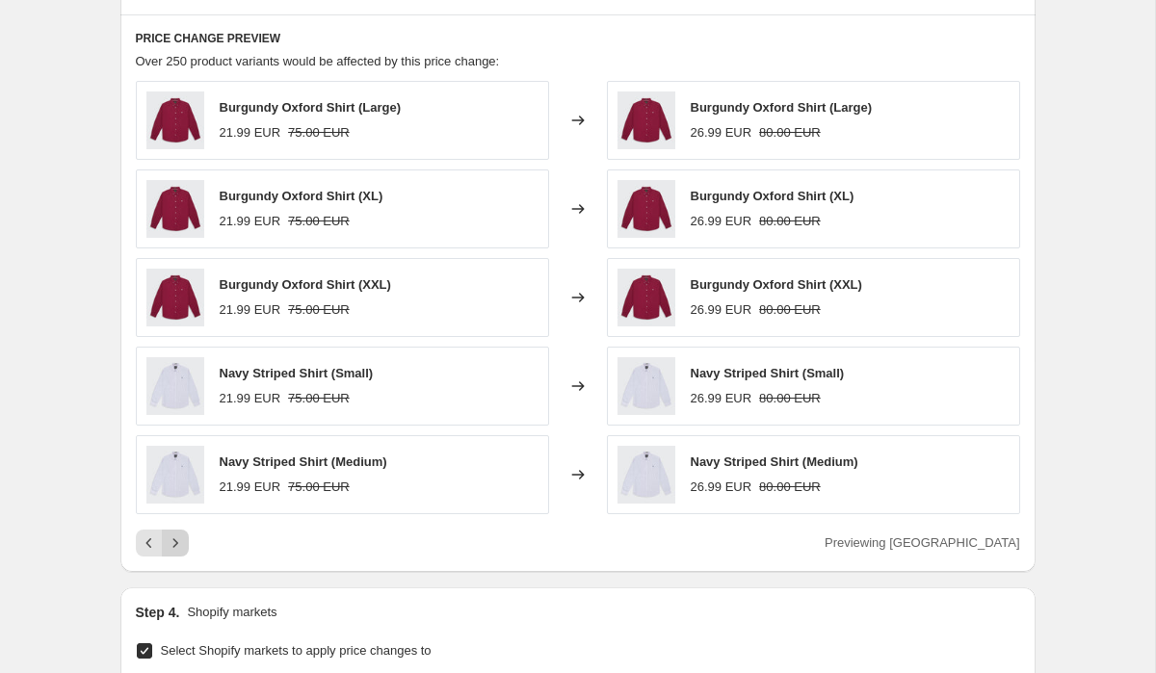
click at [174, 544] on icon "Next" at bounding box center [175, 543] width 19 height 19
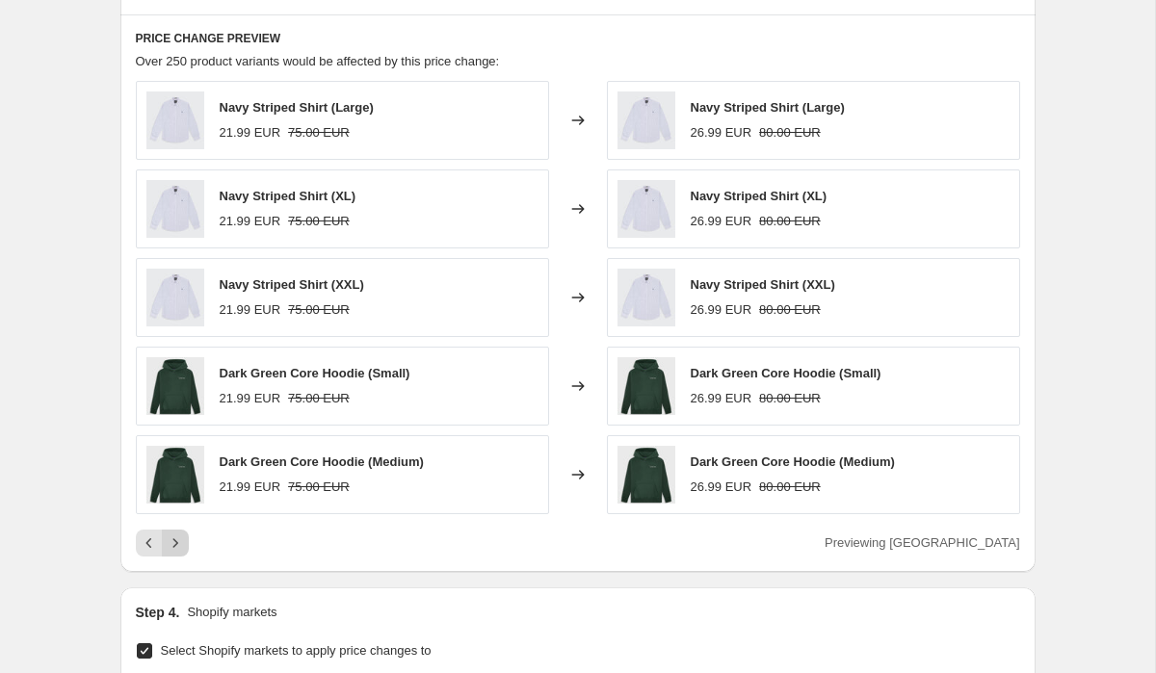
click at [174, 544] on icon "Next" at bounding box center [175, 543] width 19 height 19
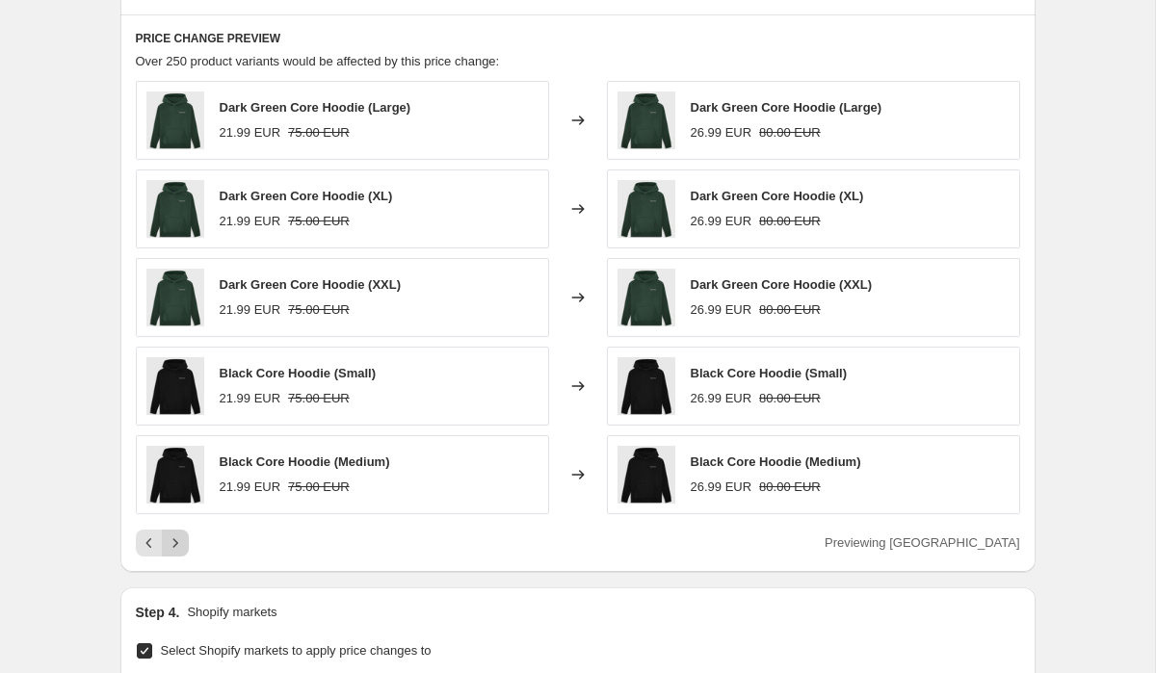
click at [174, 544] on icon "Next" at bounding box center [175, 543] width 19 height 19
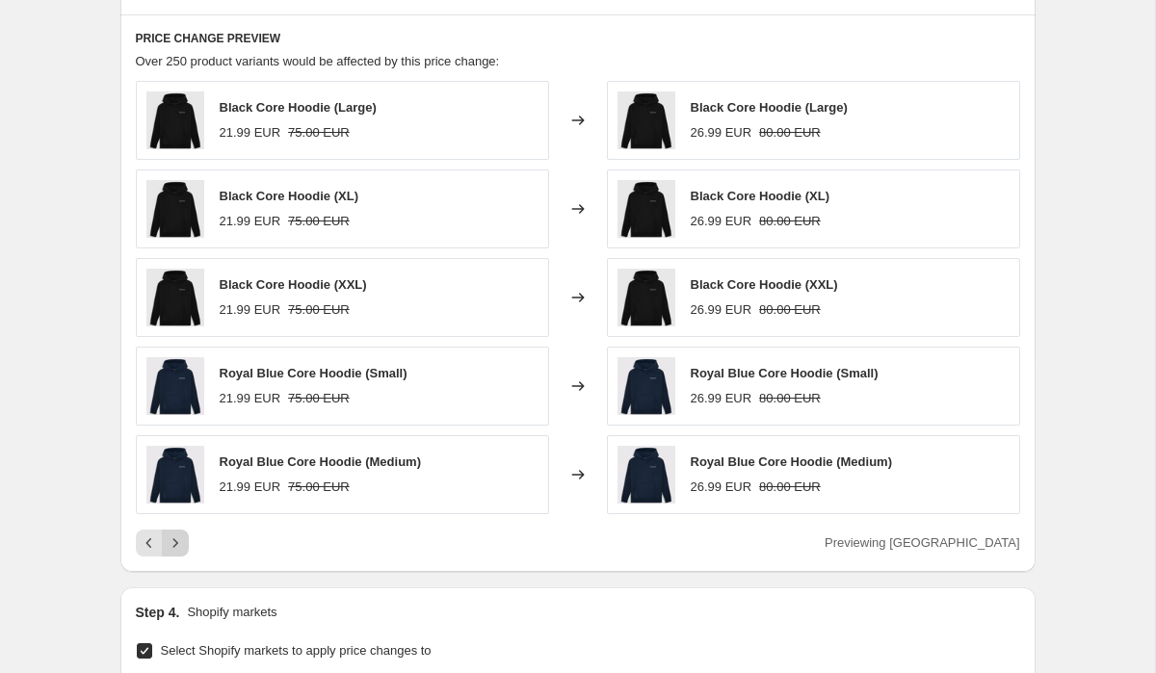
click at [174, 544] on icon "Next" at bounding box center [175, 543] width 19 height 19
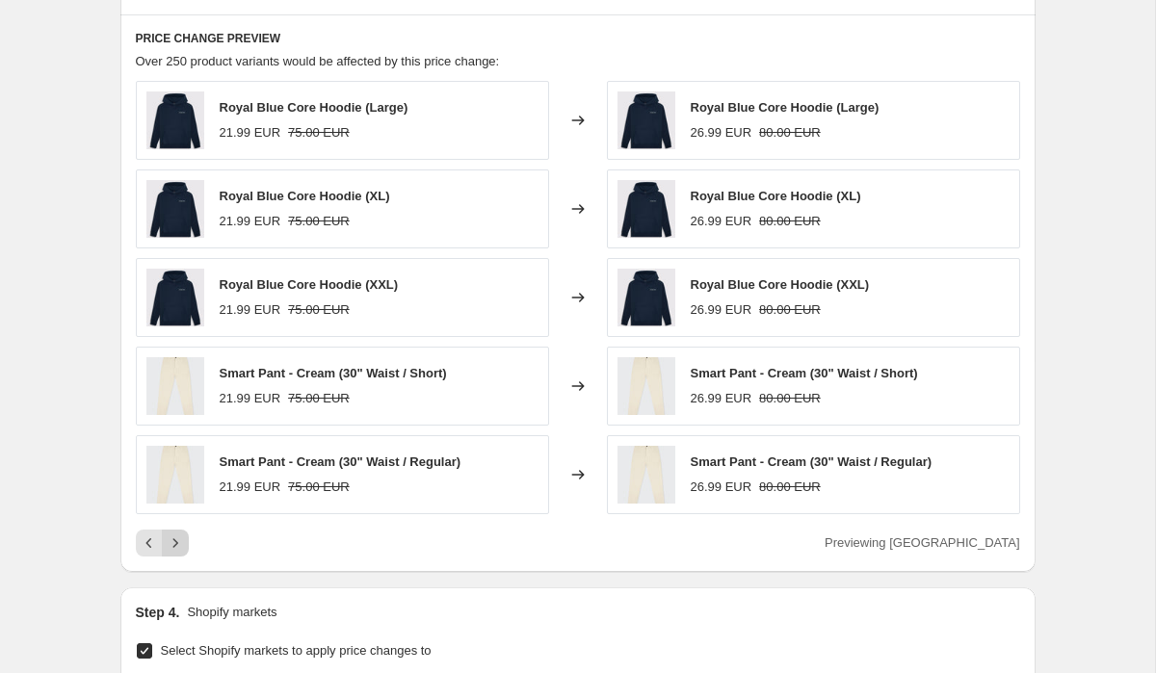
click at [176, 533] on button "Next" at bounding box center [175, 543] width 27 height 27
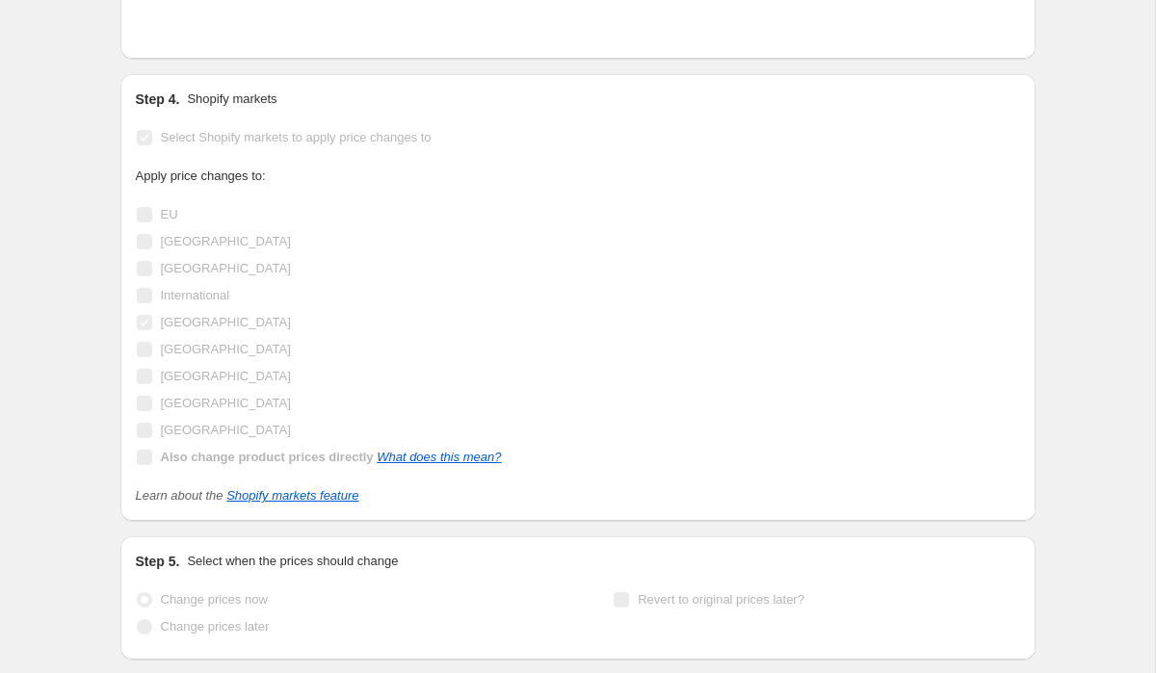
scroll to position [2117, 0]
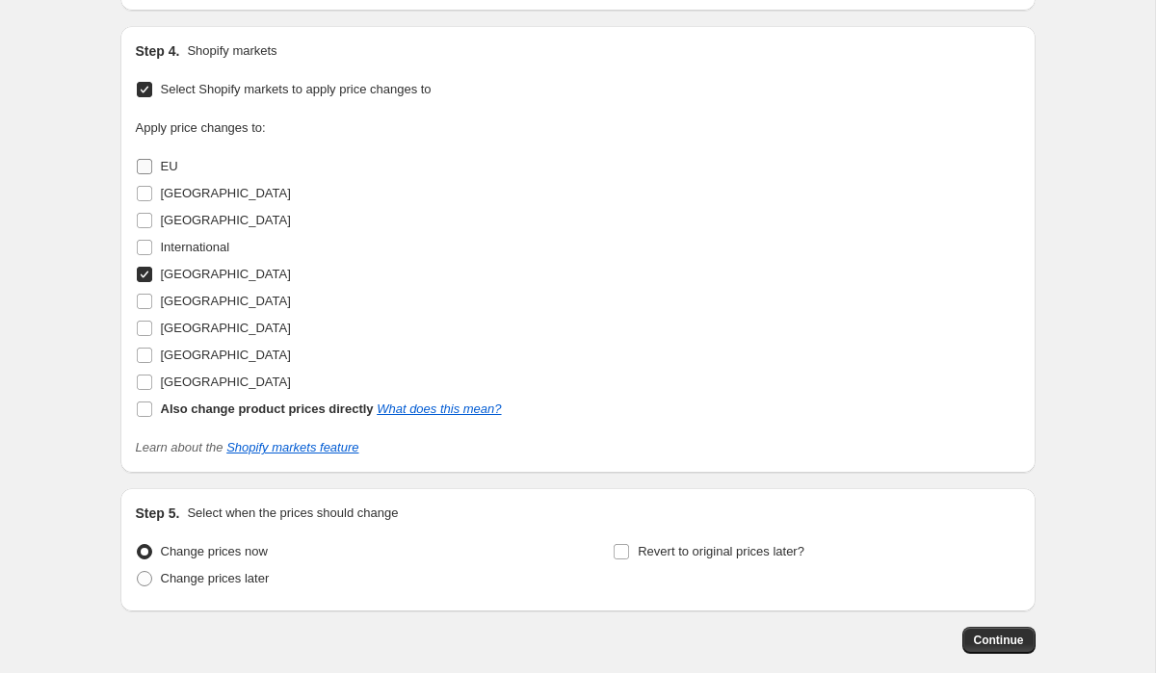
click at [145, 167] on input "EU" at bounding box center [144, 166] width 15 height 15
checkbox input "true"
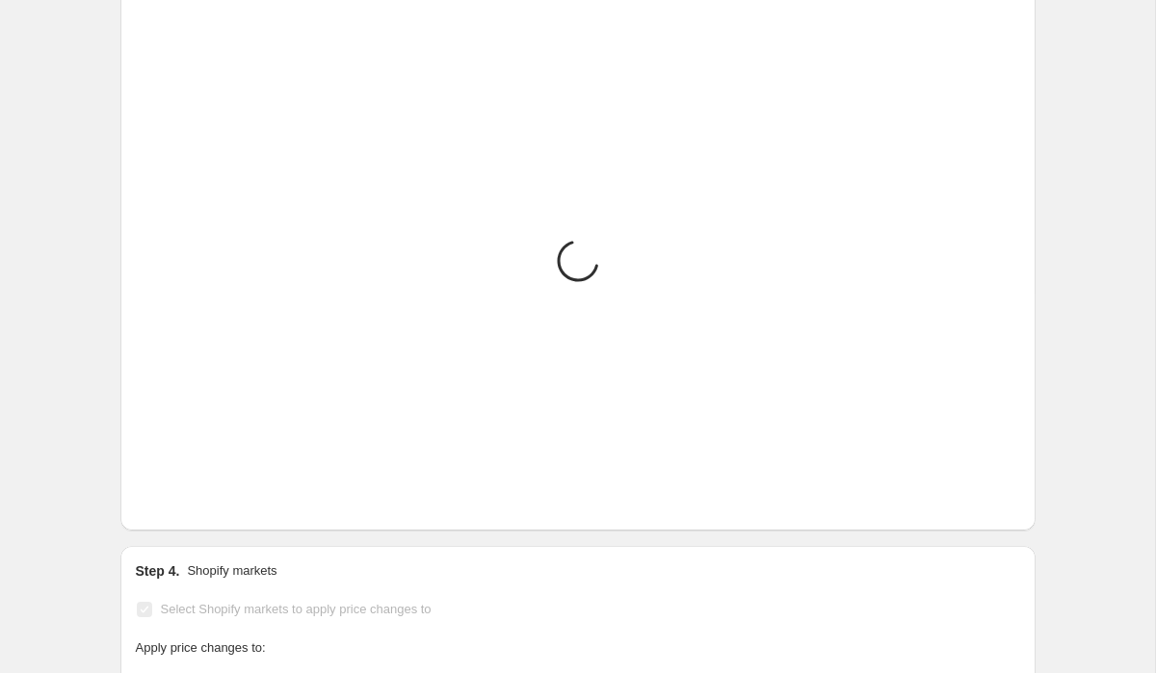
scroll to position [1623, 0]
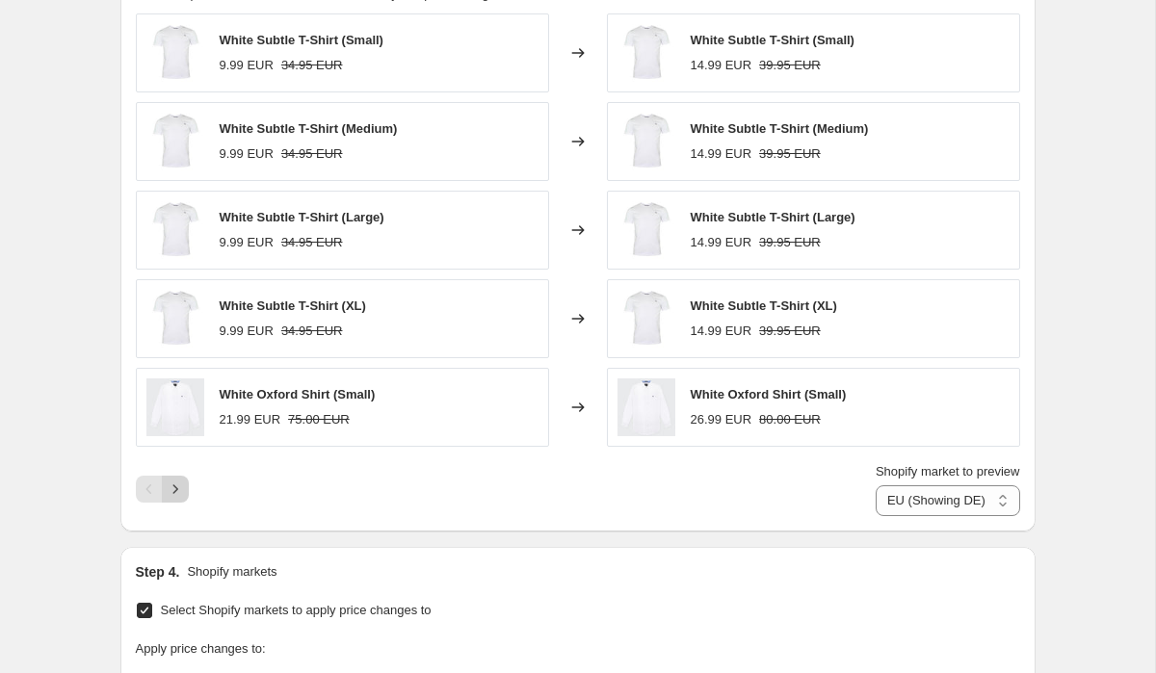
click at [180, 487] on icon "Next" at bounding box center [175, 489] width 19 height 19
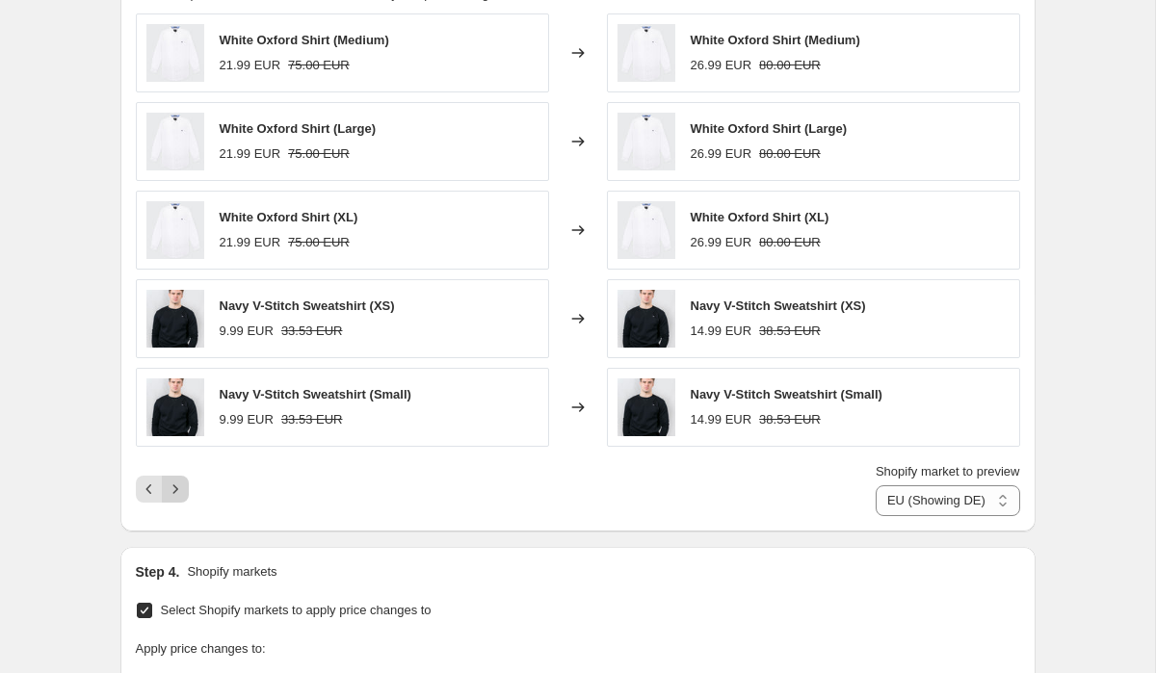
click at [183, 494] on icon "Next" at bounding box center [175, 489] width 19 height 19
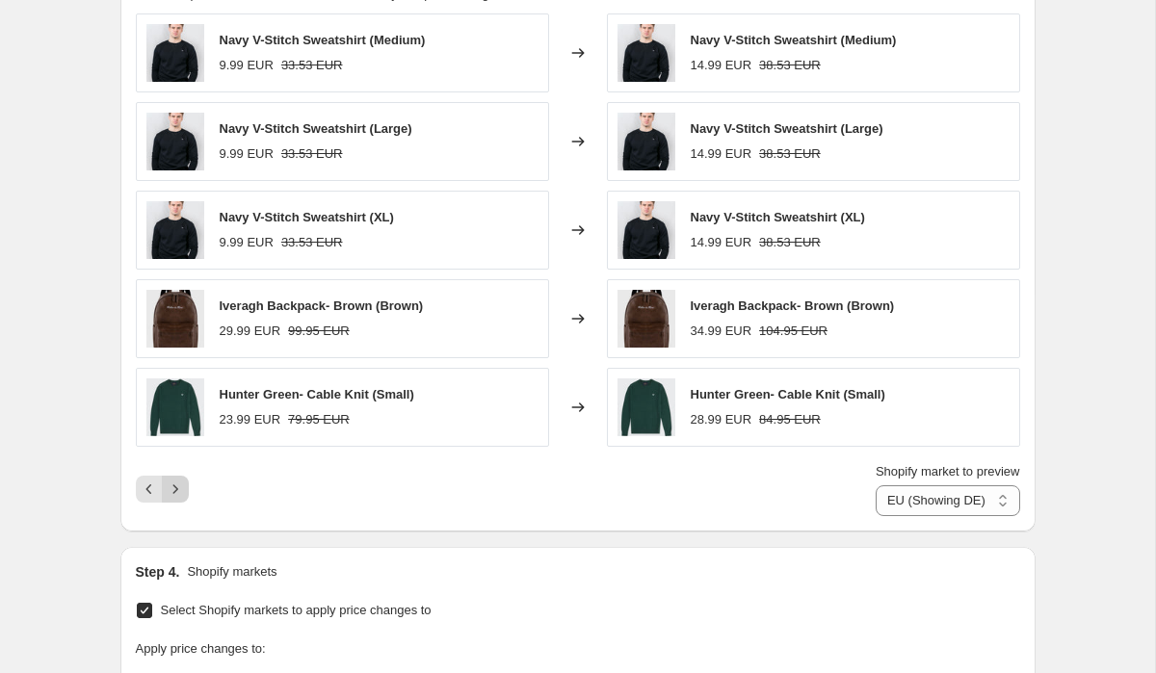
click at [183, 494] on icon "Next" at bounding box center [175, 489] width 19 height 19
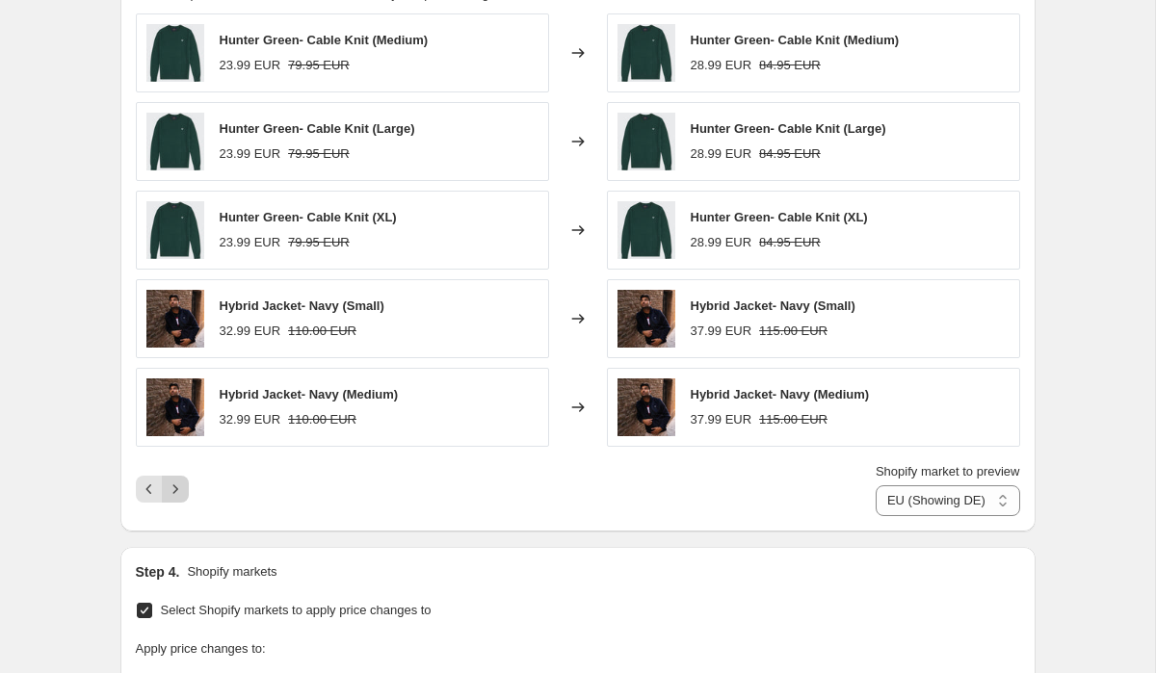
click at [183, 495] on icon "Next" at bounding box center [175, 489] width 19 height 19
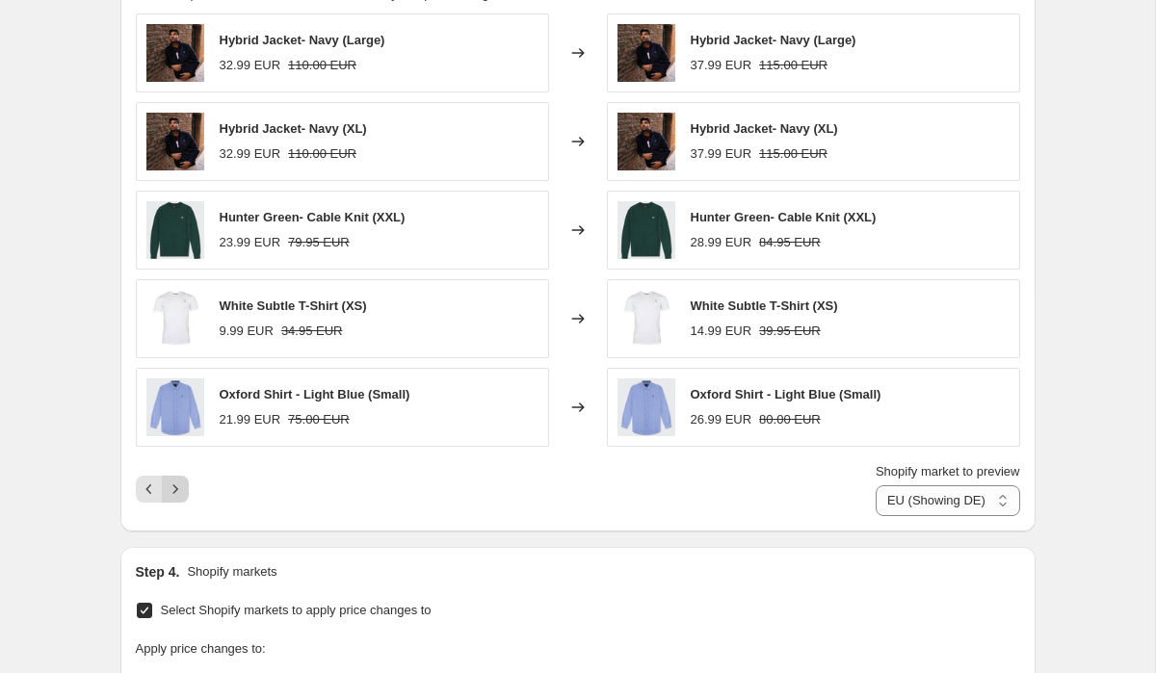
click at [183, 496] on icon "Next" at bounding box center [175, 489] width 19 height 19
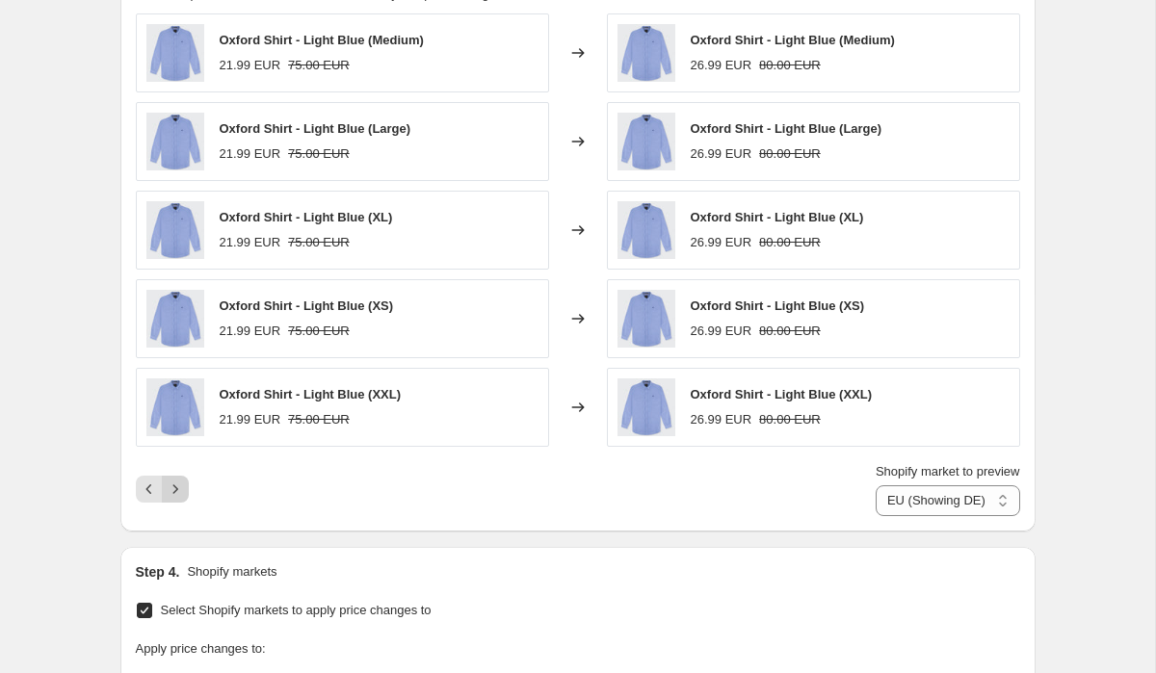
click at [183, 496] on icon "Next" at bounding box center [175, 489] width 19 height 19
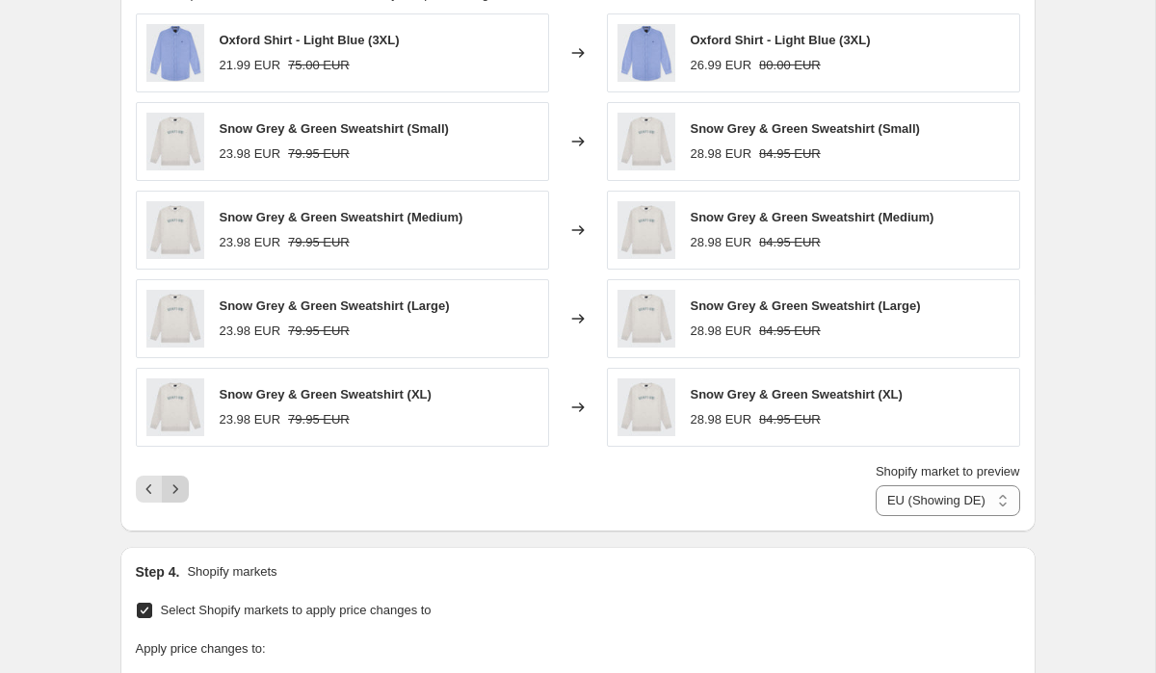
click at [183, 497] on icon "Next" at bounding box center [175, 489] width 19 height 19
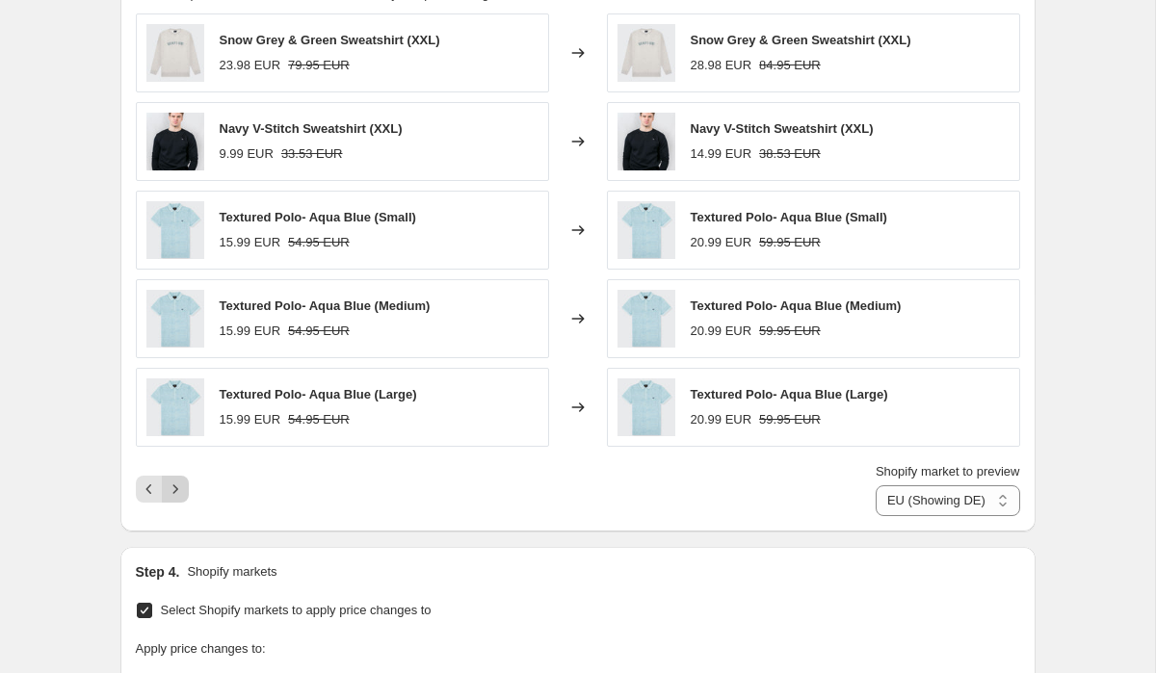
click at [183, 497] on icon "Next" at bounding box center [175, 489] width 19 height 19
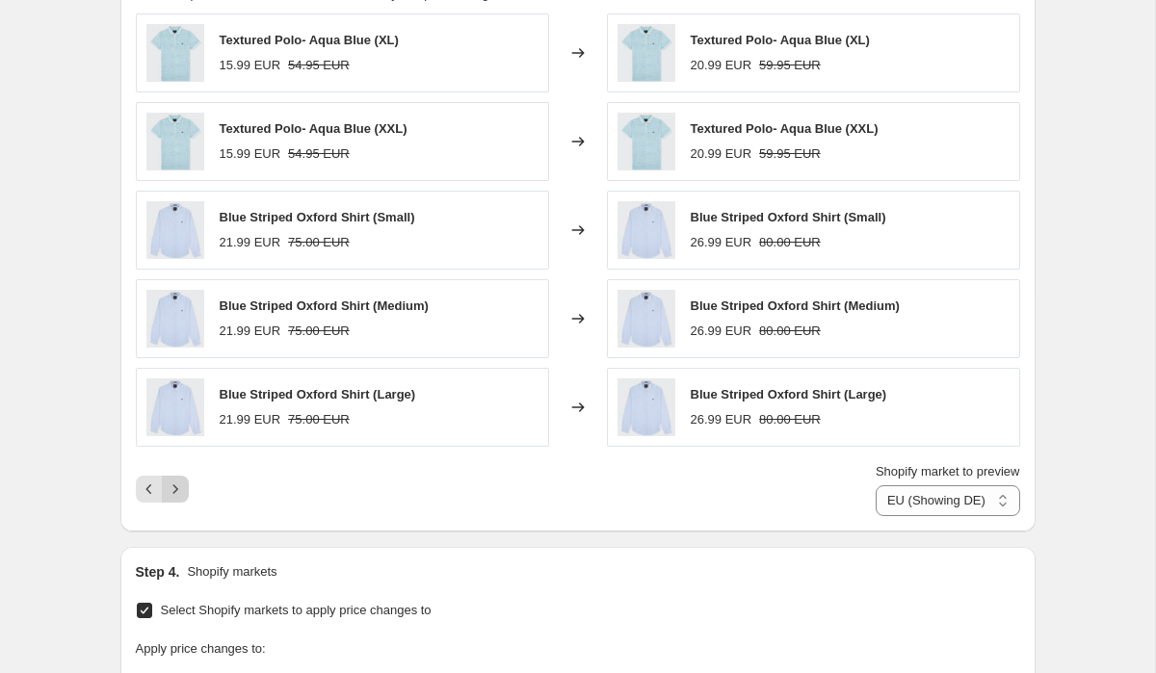
click at [183, 497] on icon "Next" at bounding box center [175, 489] width 19 height 19
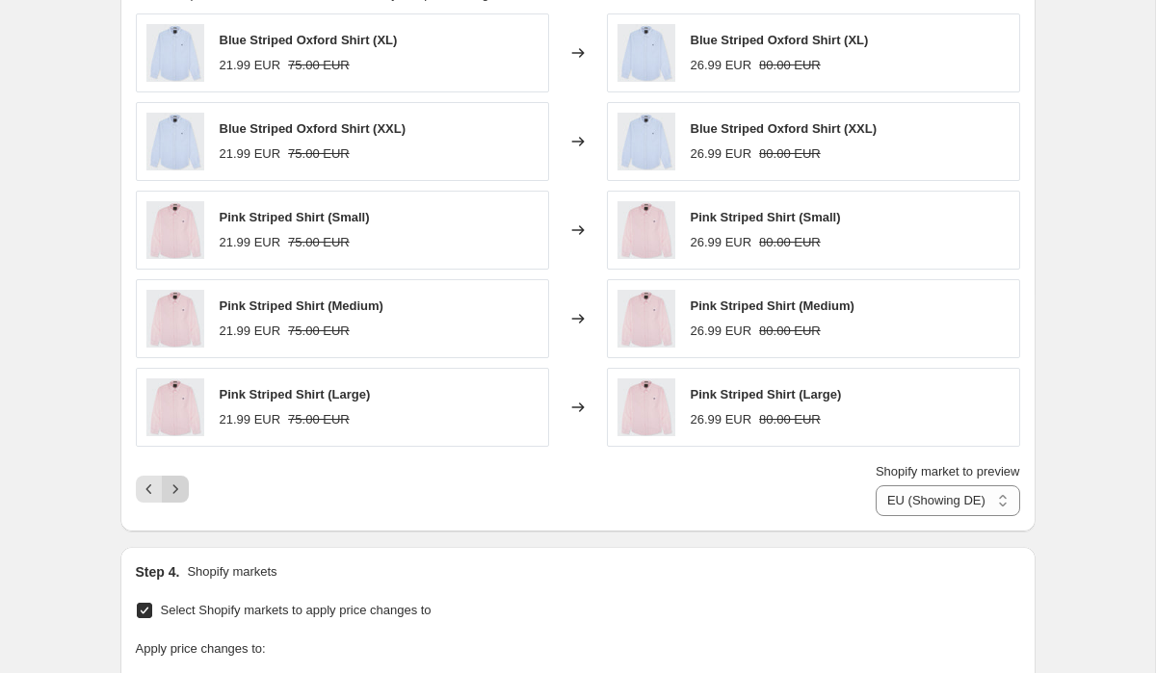
click at [183, 497] on icon "Next" at bounding box center [175, 489] width 19 height 19
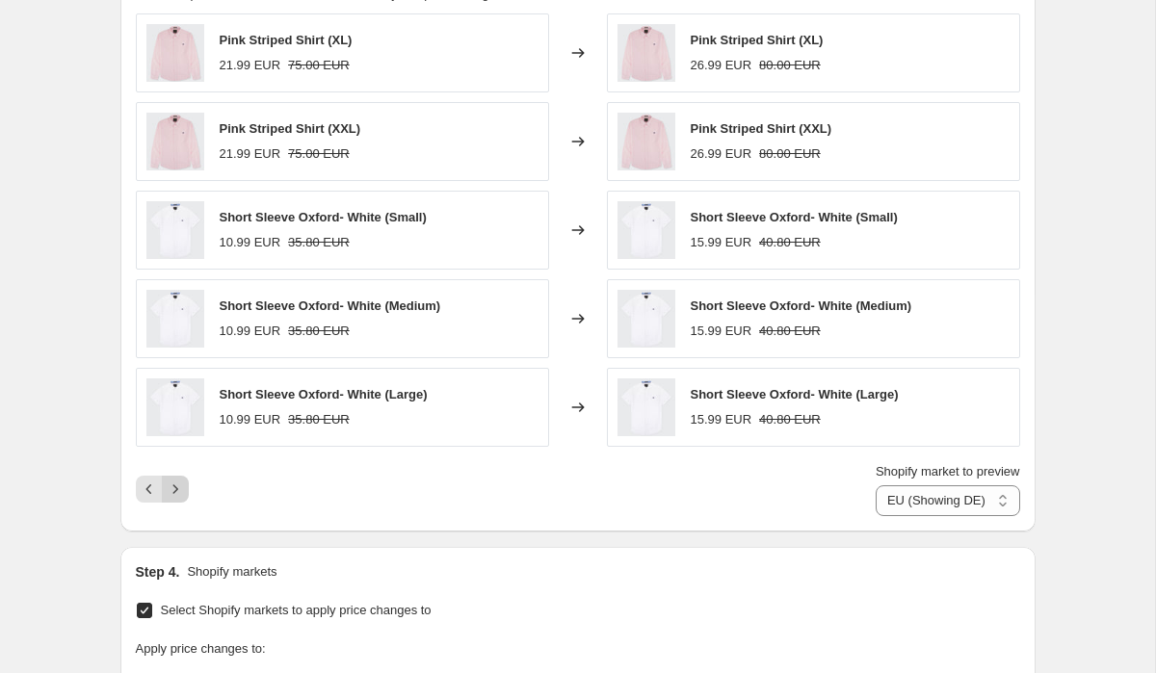
click at [178, 487] on icon "Next" at bounding box center [175, 489] width 19 height 19
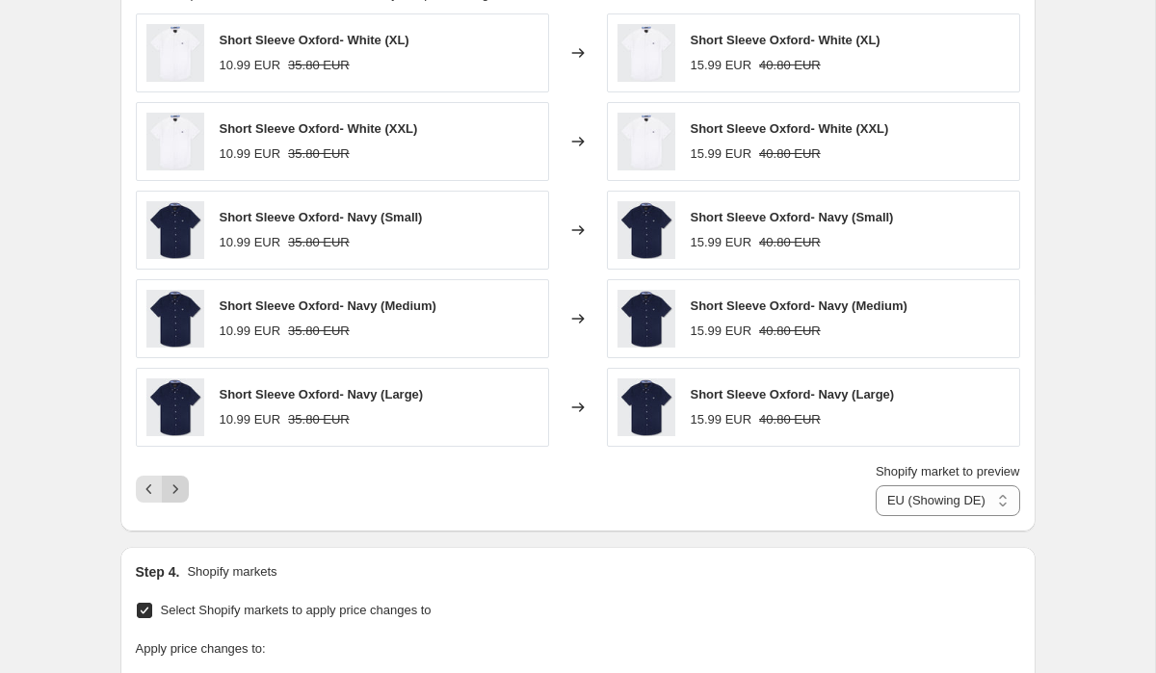
click at [176, 493] on icon "Next" at bounding box center [175, 489] width 19 height 19
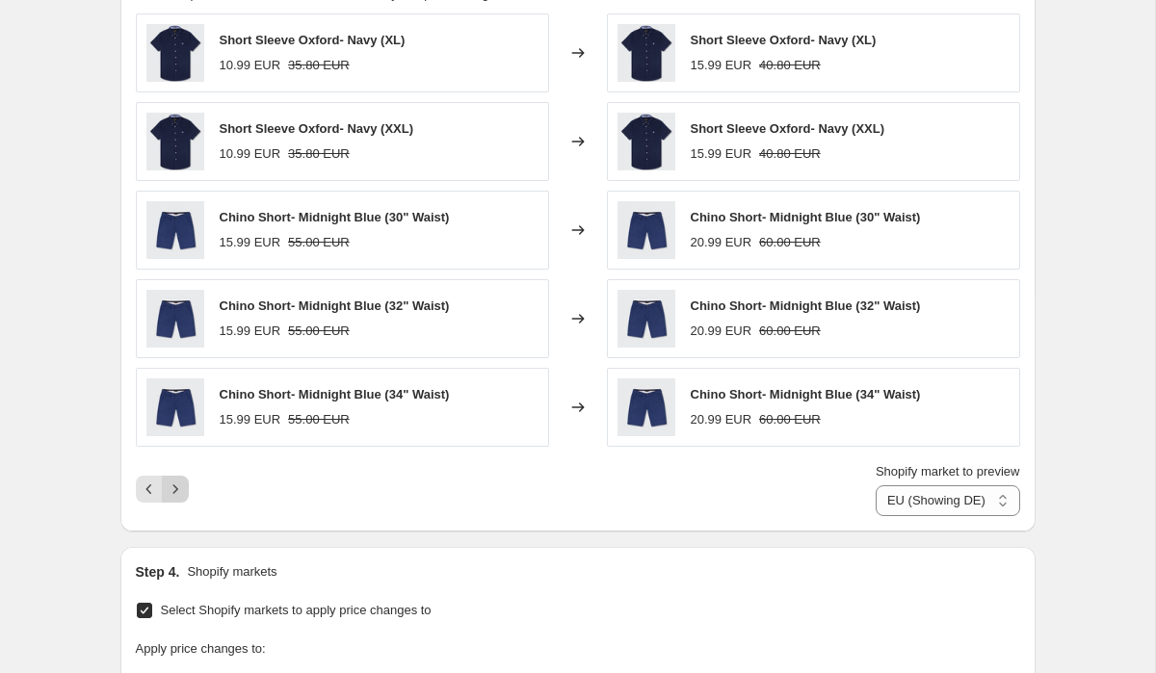
click at [176, 493] on icon "Next" at bounding box center [175, 489] width 19 height 19
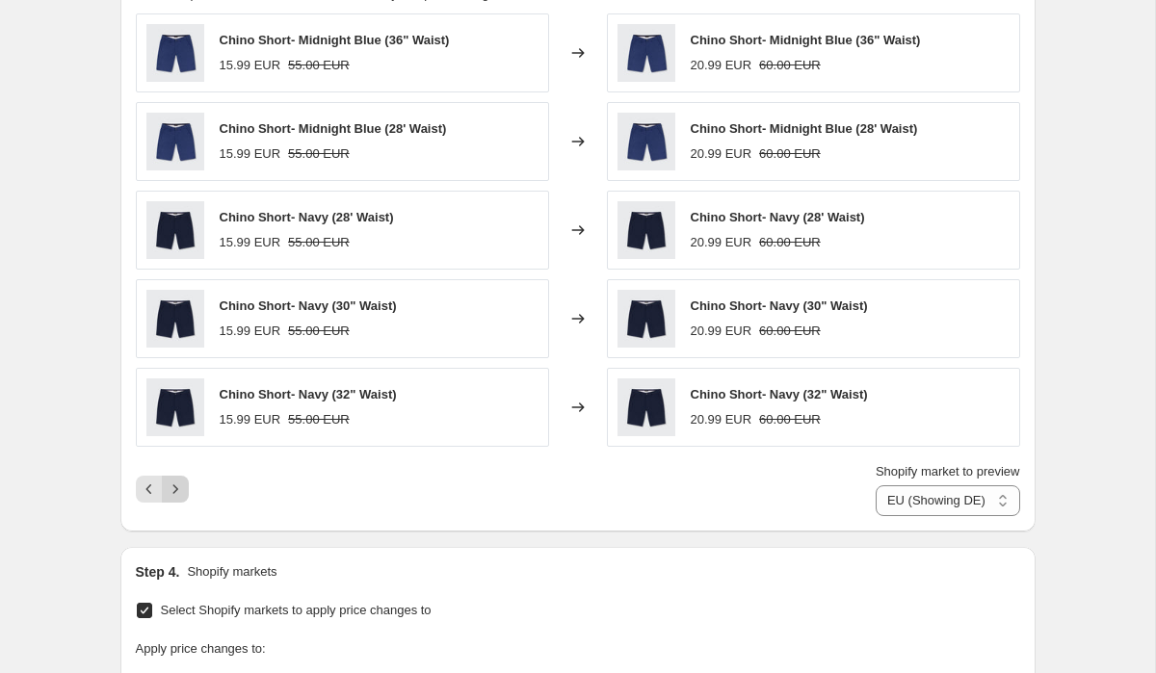
click at [176, 493] on icon "Next" at bounding box center [175, 489] width 19 height 19
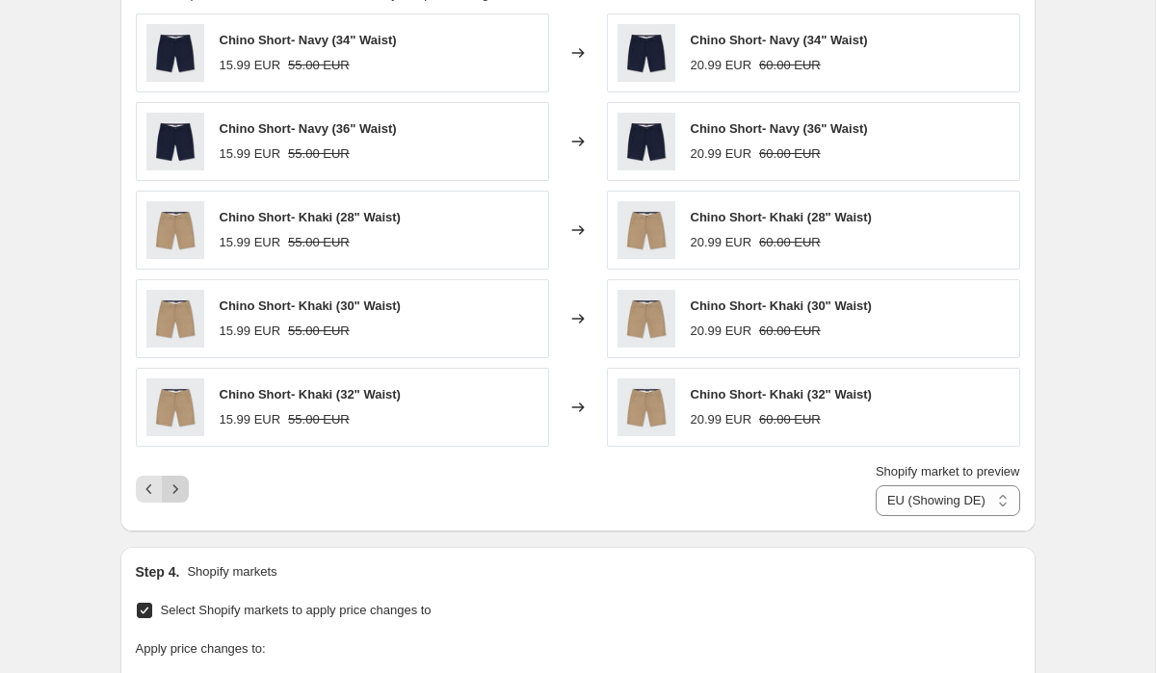
click at [176, 493] on icon "Next" at bounding box center [175, 489] width 19 height 19
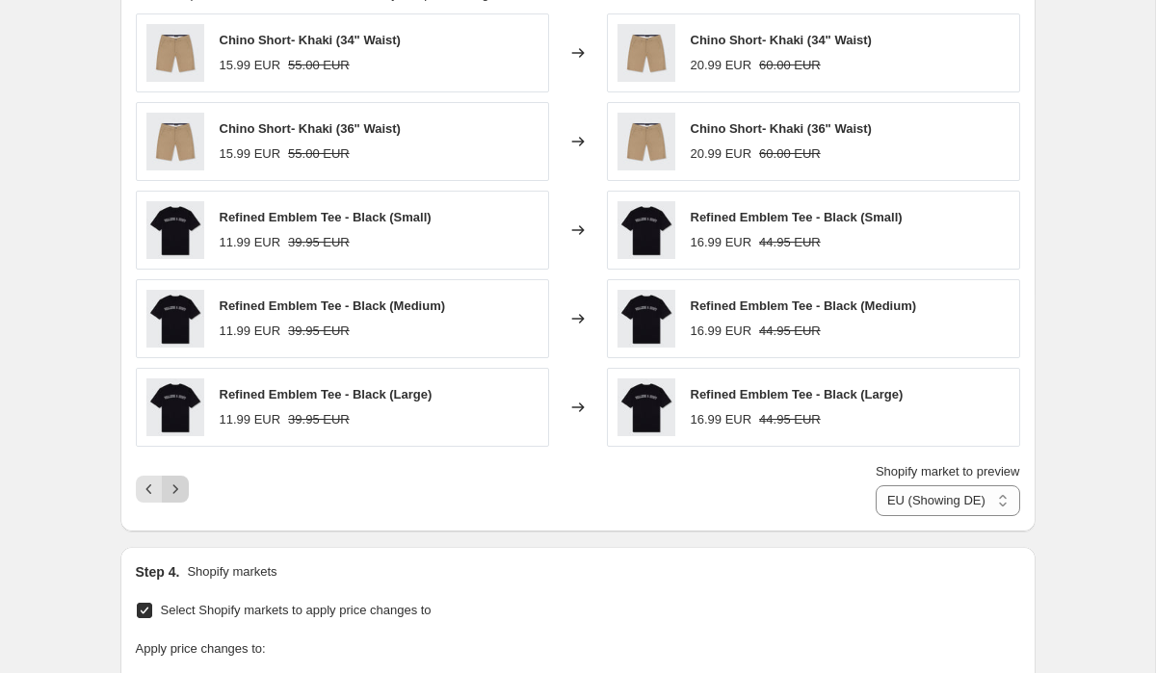
click at [176, 493] on icon "Next" at bounding box center [175, 489] width 19 height 19
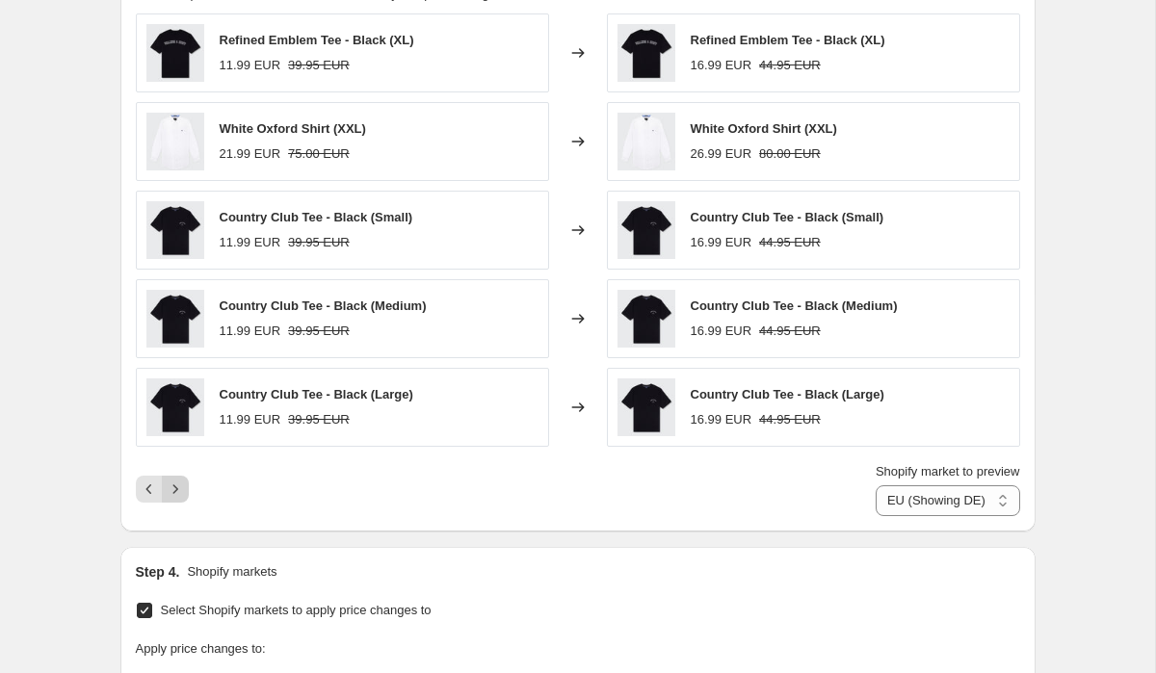
click at [176, 493] on icon "Next" at bounding box center [175, 489] width 19 height 19
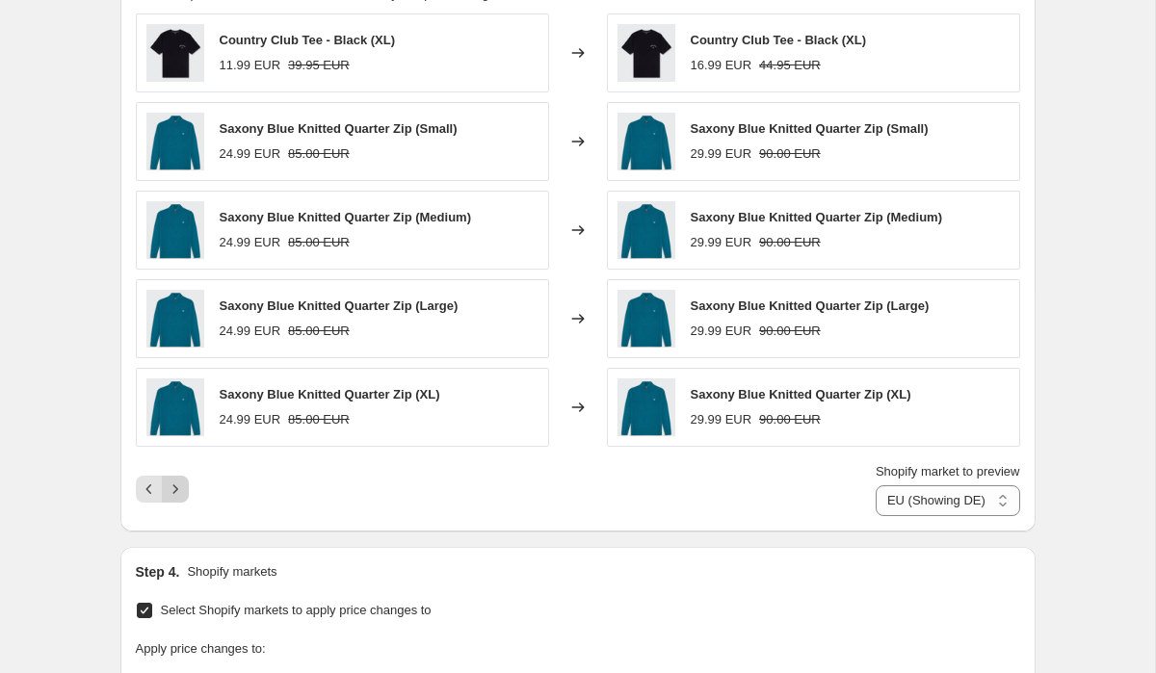
click at [176, 493] on icon "Next" at bounding box center [175, 489] width 19 height 19
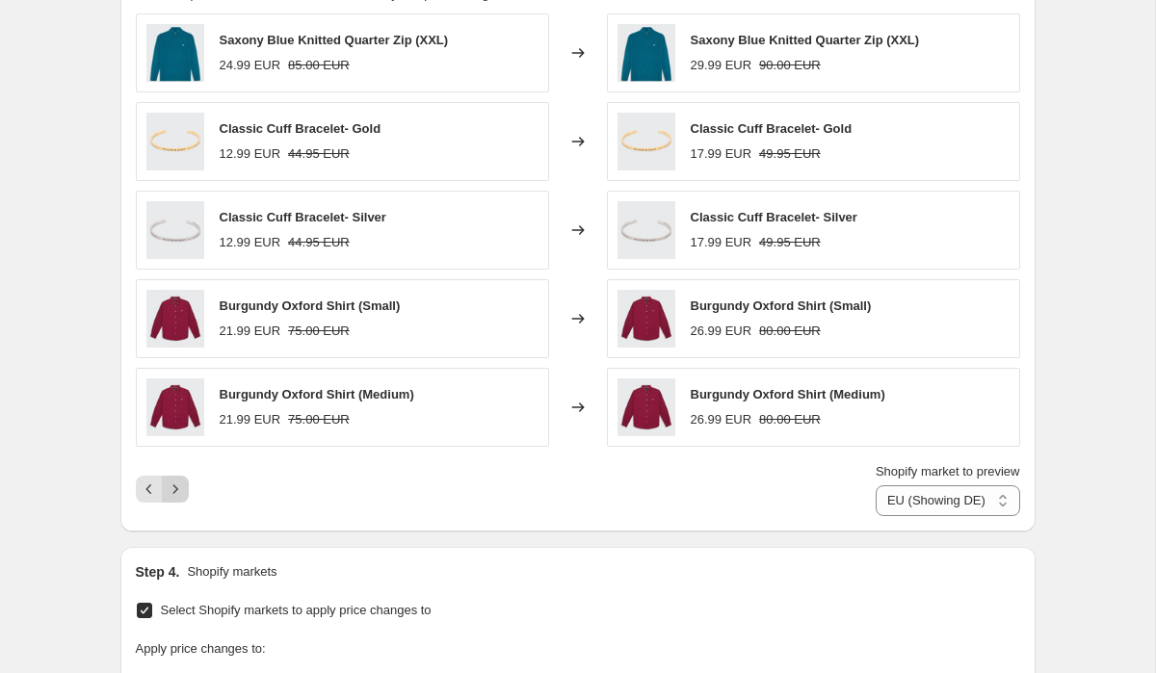
click at [176, 493] on icon "Next" at bounding box center [175, 489] width 19 height 19
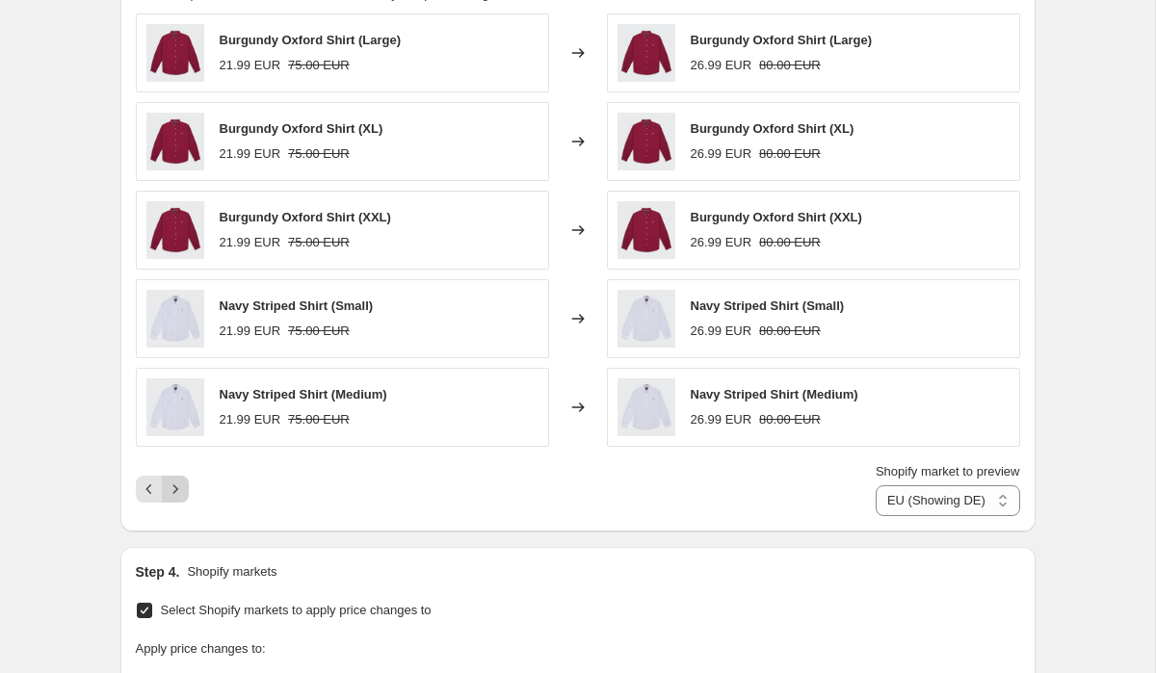
click at [176, 493] on icon "Next" at bounding box center [175, 489] width 19 height 19
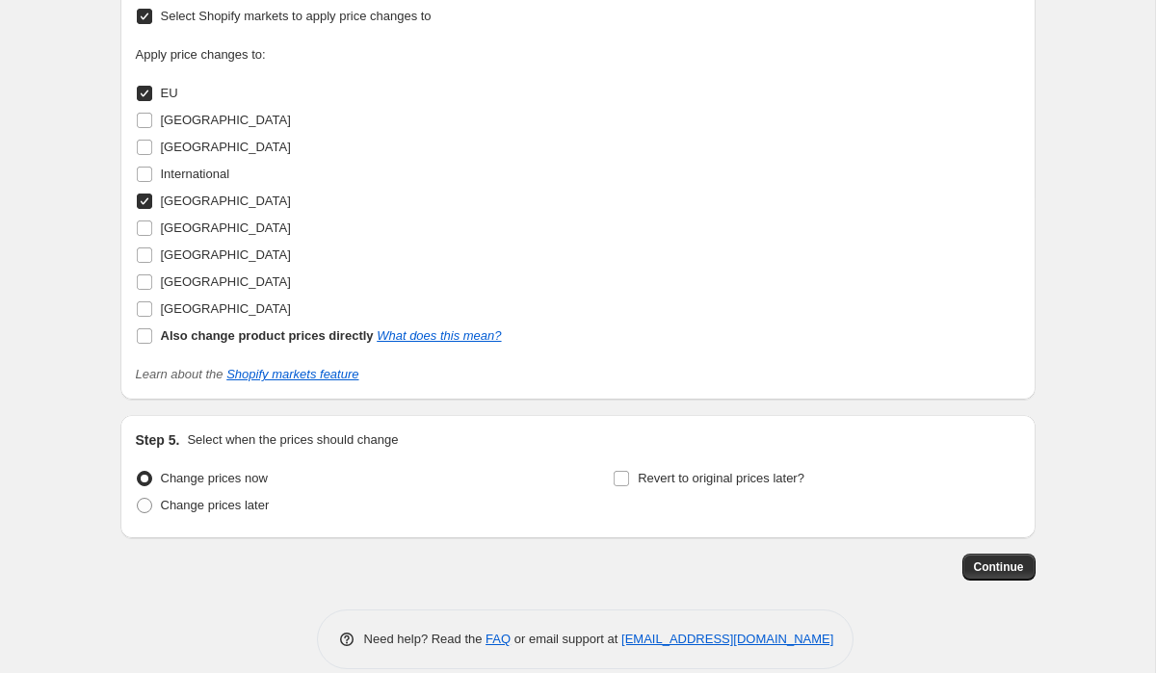
scroll to position [2242, 0]
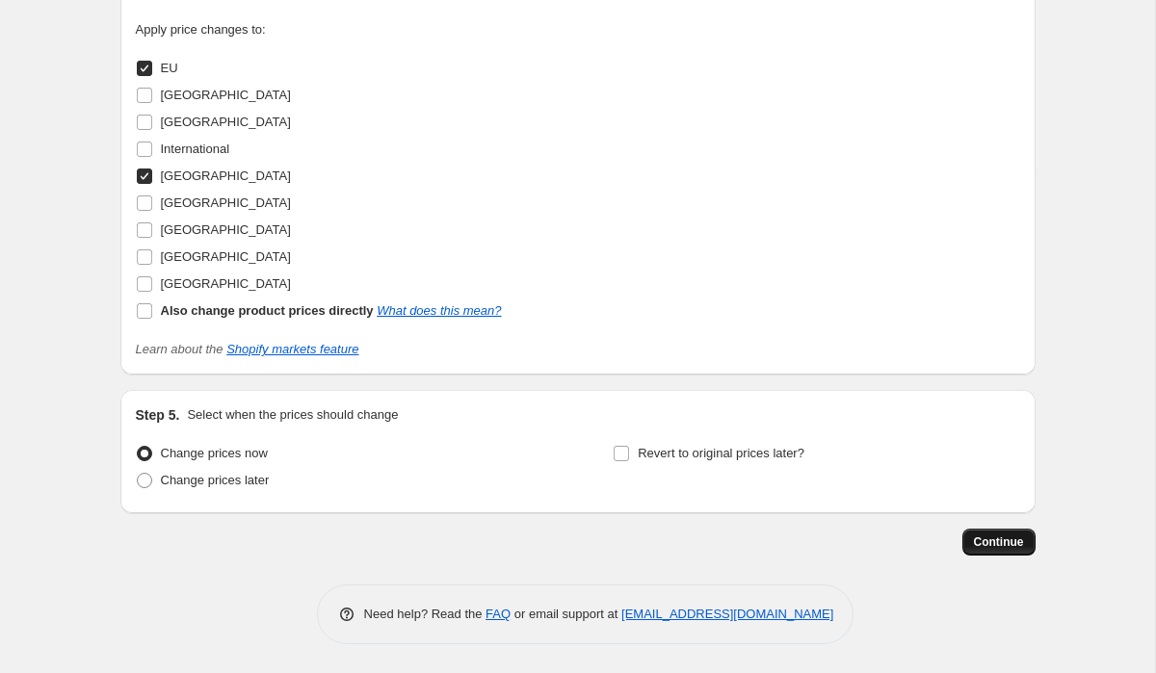
click at [986, 533] on button "Continue" at bounding box center [998, 542] width 73 height 27
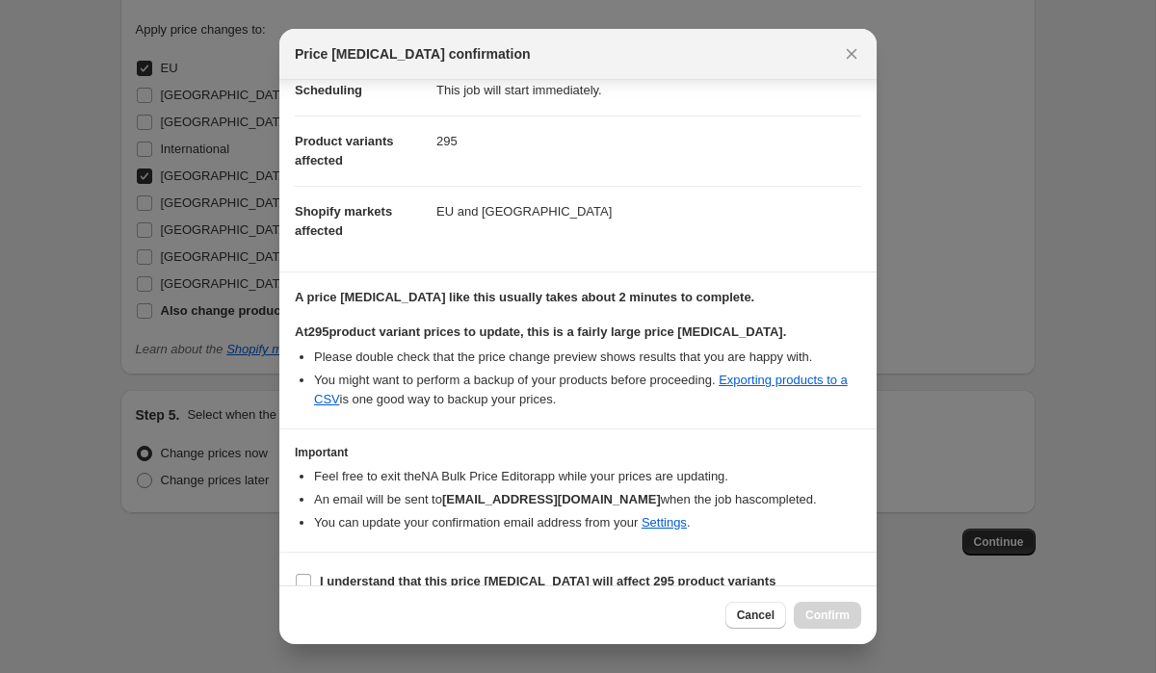
scroll to position [215, 0]
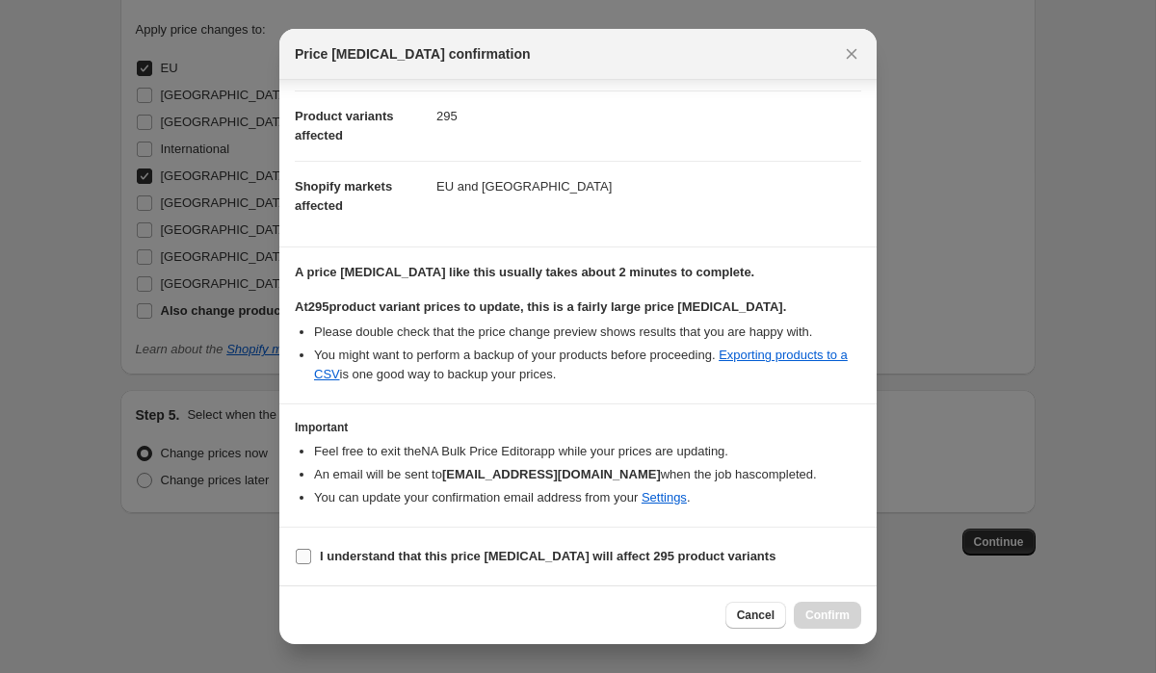
click at [311, 560] on span ":r24:" at bounding box center [303, 556] width 17 height 17
click at [311, 560] on input "I understand that this price [MEDICAL_DATA] will affect 295 product variants" at bounding box center [303, 556] width 15 height 15
checkbox input "true"
click at [836, 621] on span "Confirm" at bounding box center [827, 615] width 44 height 15
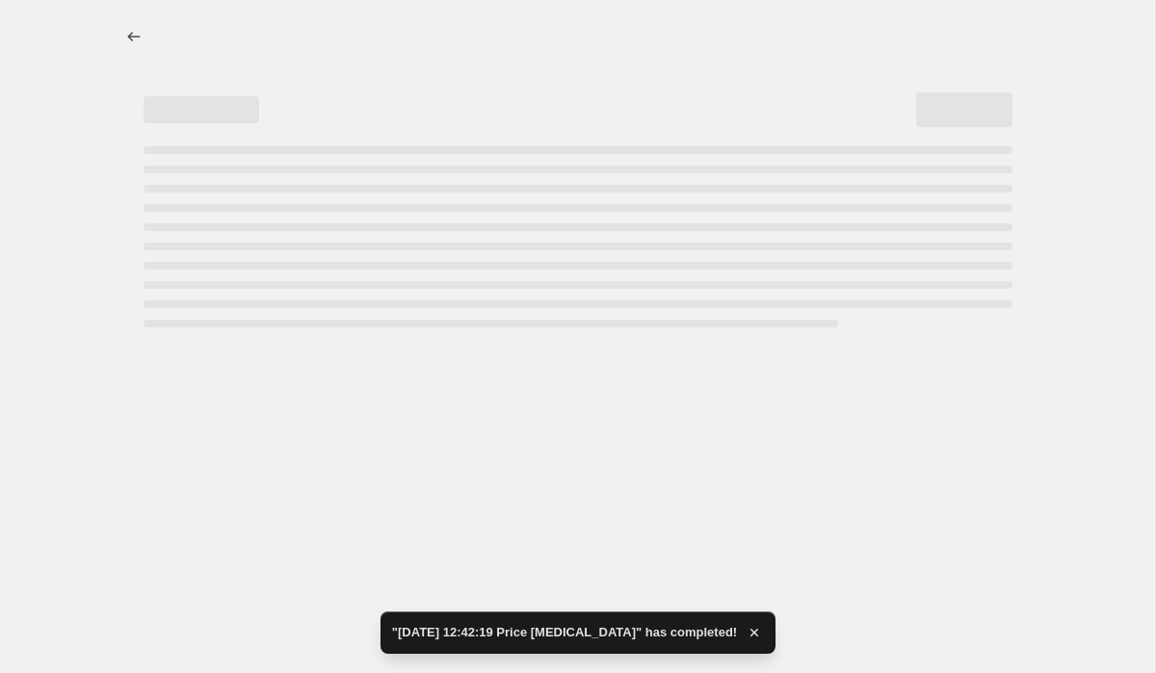
select select "by"
select select "collection"
